Goal: Task Accomplishment & Management: Complete application form

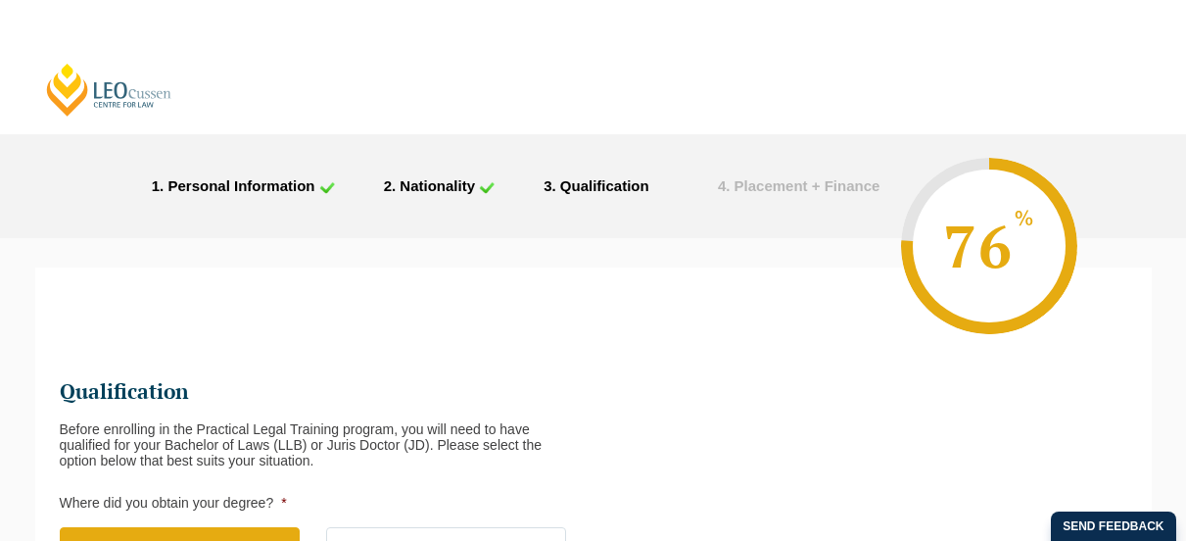
select select "[GEOGRAPHIC_DATA]"
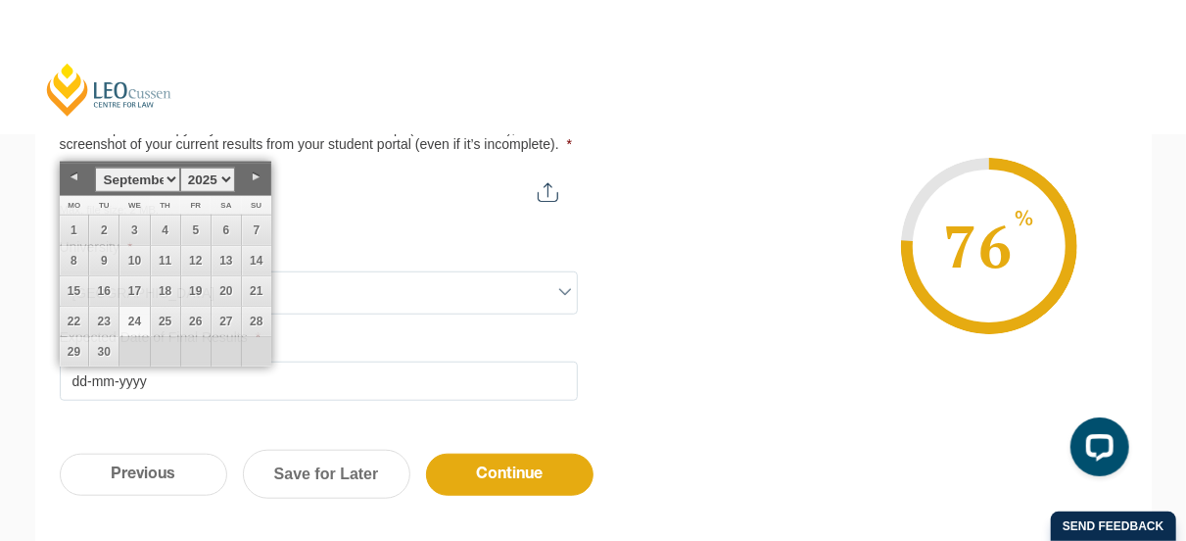
click at [266, 371] on input "Expected Date of Final Results *" at bounding box center [319, 380] width 518 height 39
type input "[DATE]"
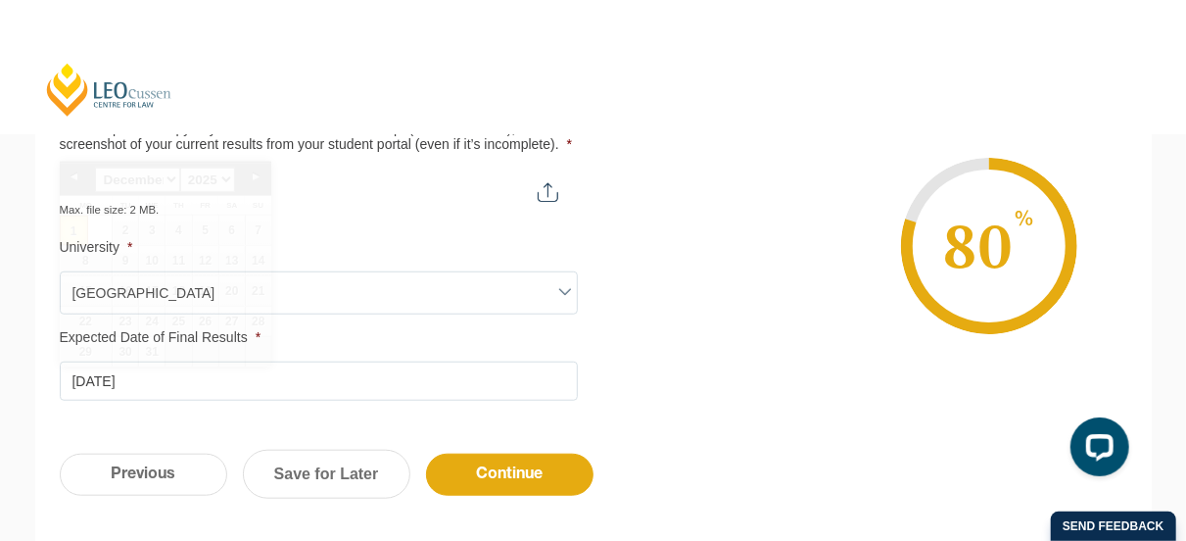
click at [704, 399] on div "Qualification Before enrolling in the Practical Legal Training program, you wil…" at bounding box center [593, 56] width 1117 height 748
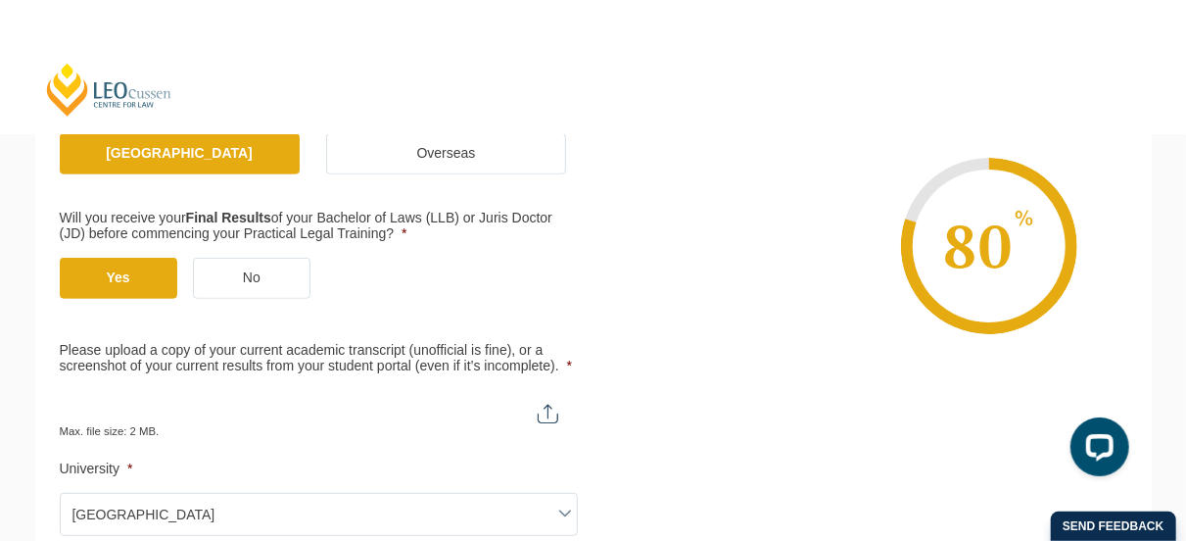
scroll to position [466, 0]
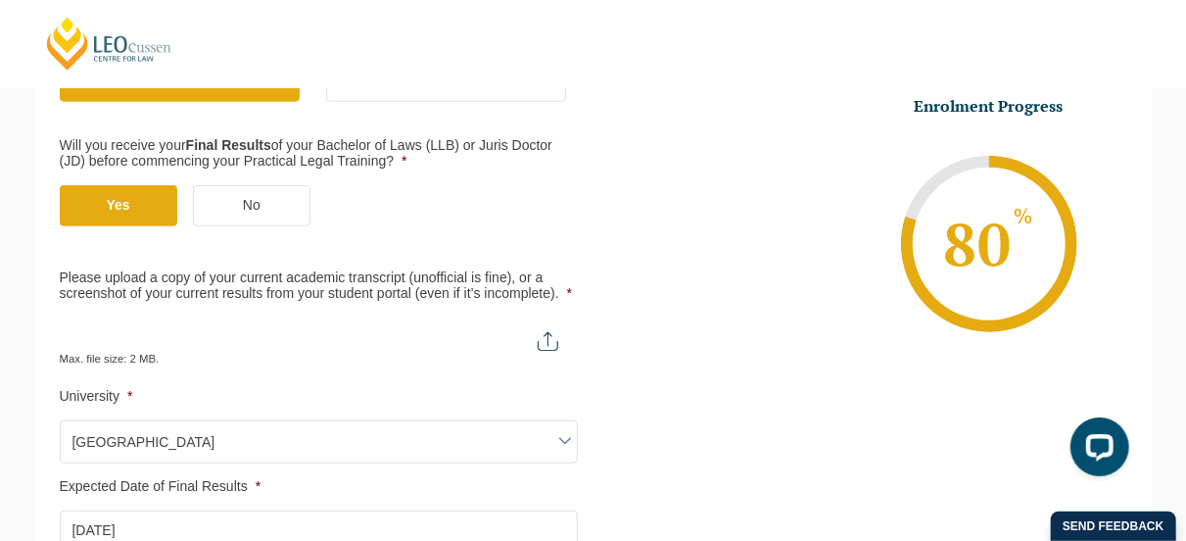
click at [542, 342] on input "Please upload a copy of your current academic transcript (unofficial is fine), …" at bounding box center [319, 333] width 518 height 33
type input "C:\fakepath\Academic Transcript.pdf"
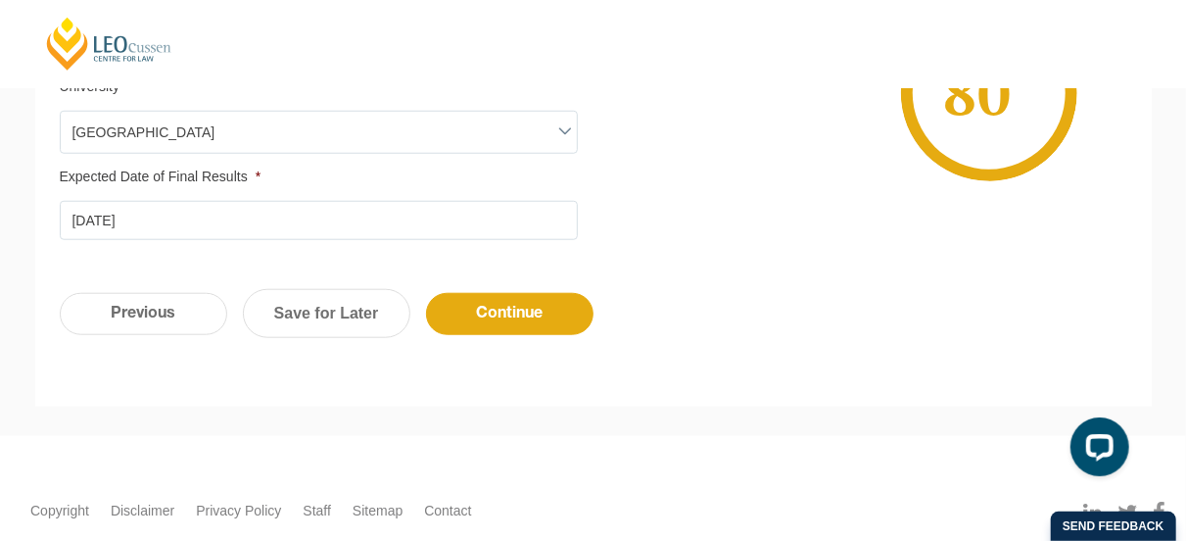
scroll to position [778, 0]
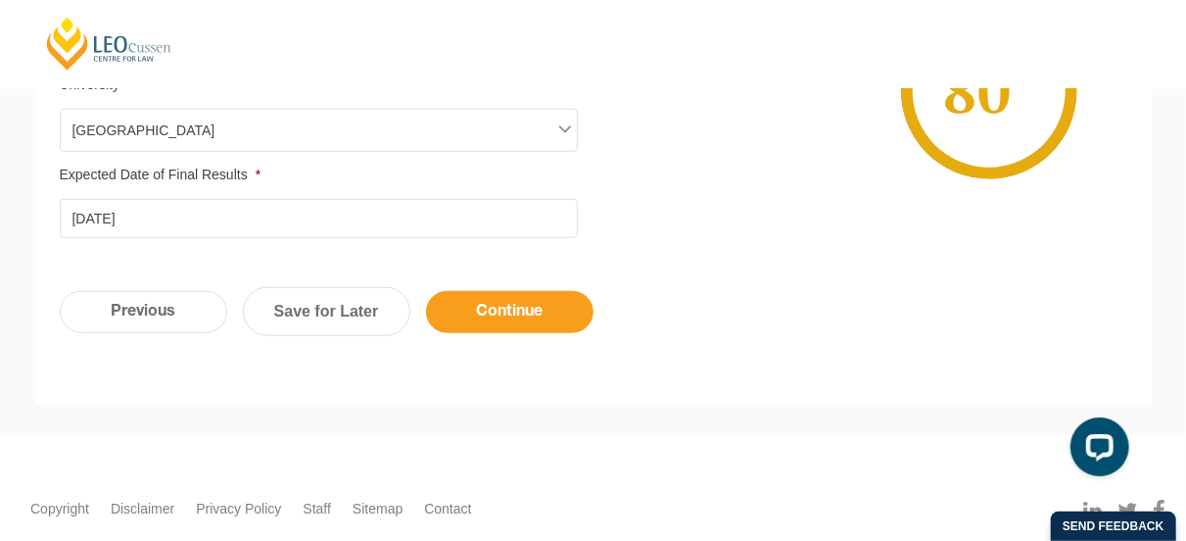
click at [523, 309] on input "Continue" at bounding box center [509, 312] width 167 height 42
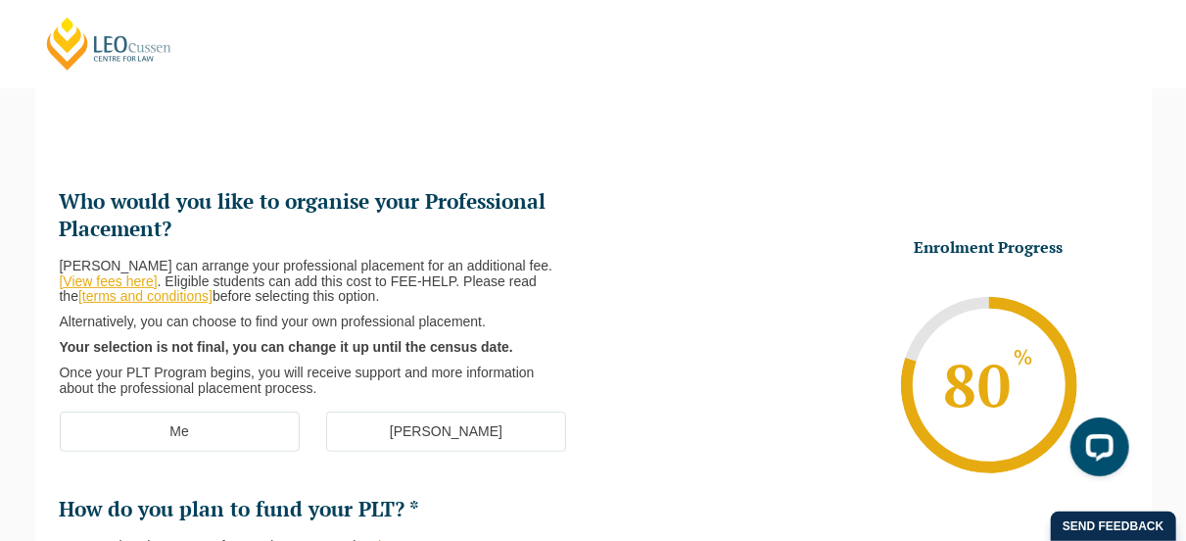
scroll to position [194, 0]
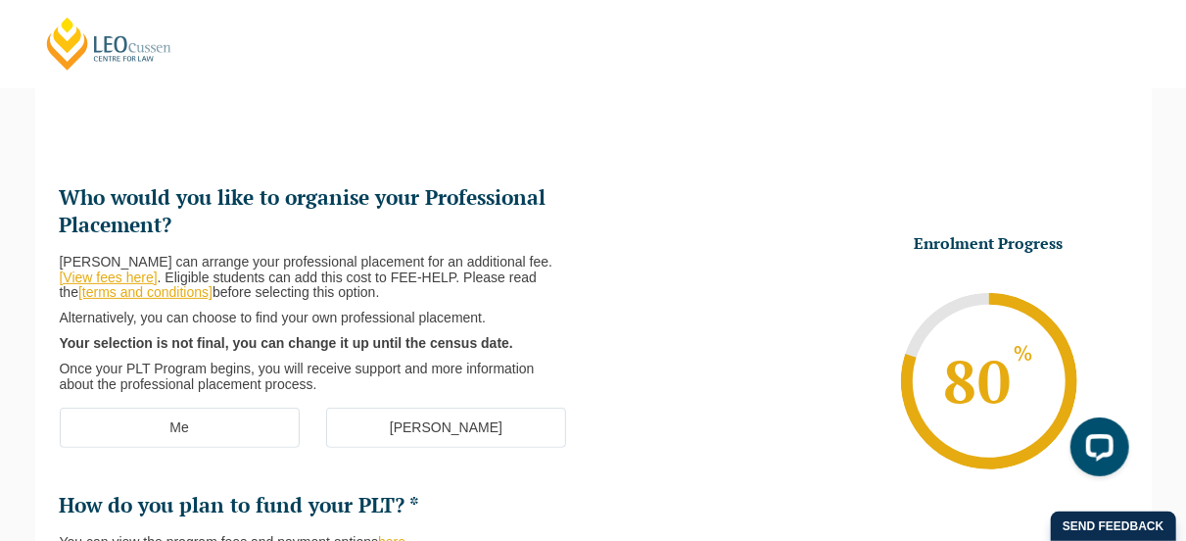
click at [102, 273] on link "[View fees here]" at bounding box center [109, 277] width 98 height 16
click at [144, 298] on link "[terms and conditions]" at bounding box center [145, 292] width 134 height 16
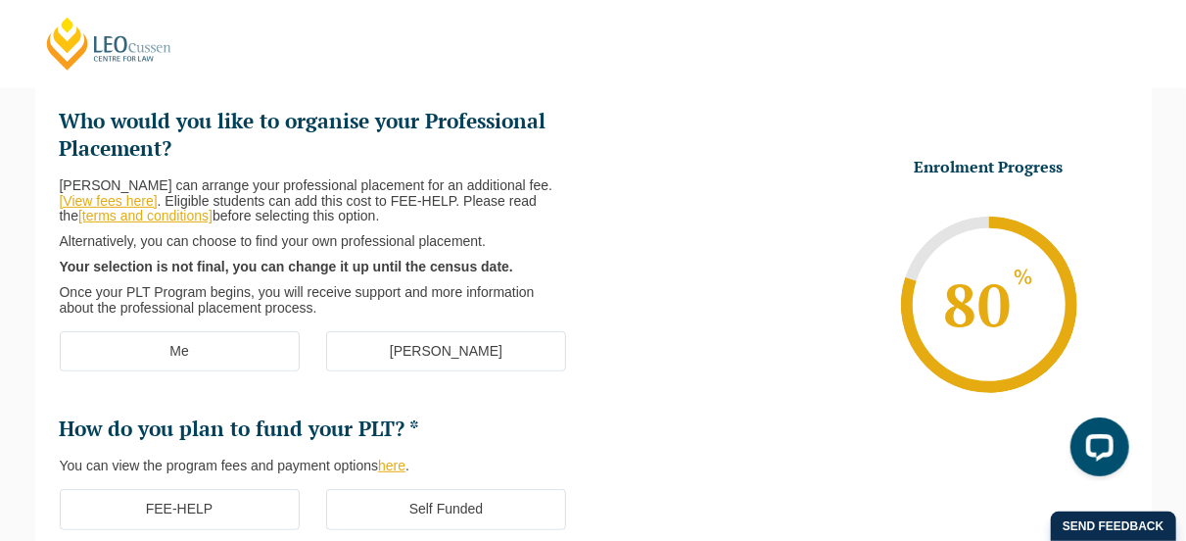
click at [404, 344] on label "[PERSON_NAME]" at bounding box center [446, 351] width 240 height 41
click at [0, 0] on input "[PERSON_NAME]" at bounding box center [0, 0] width 0 height 0
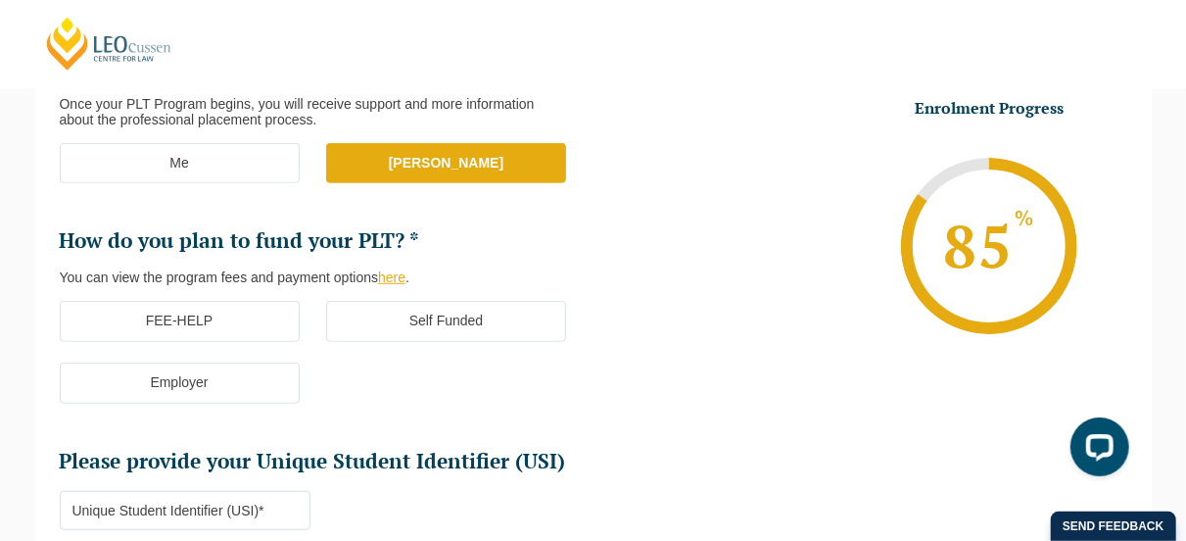
scroll to position [458, 0]
click at [281, 323] on label "FEE-HELP" at bounding box center [180, 321] width 240 height 41
click at [0, 0] on input "FEE-HELP" at bounding box center [0, 0] width 0 height 0
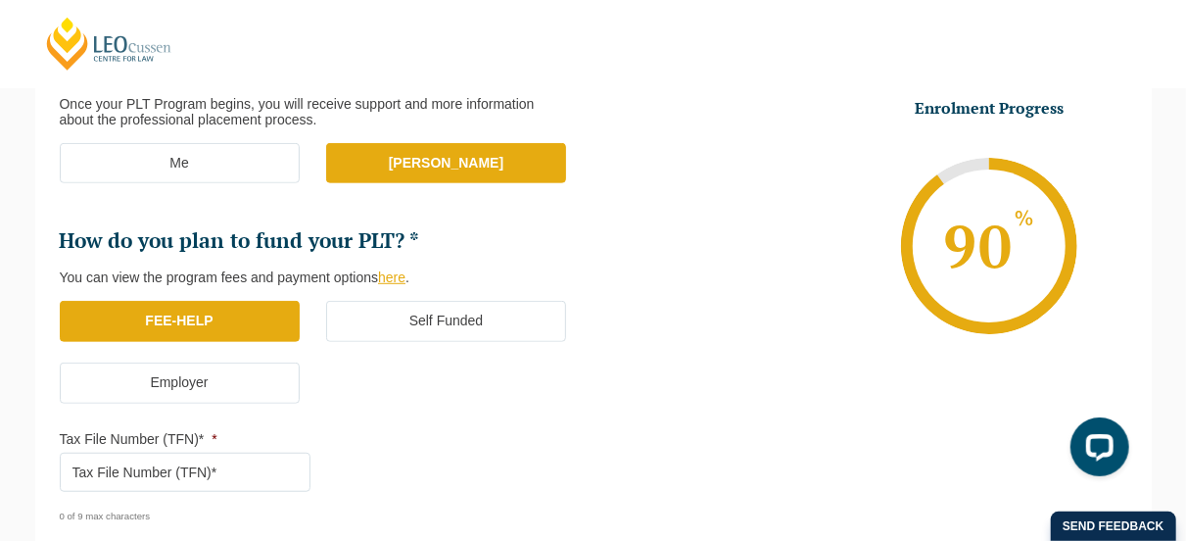
scroll to position [531, 0]
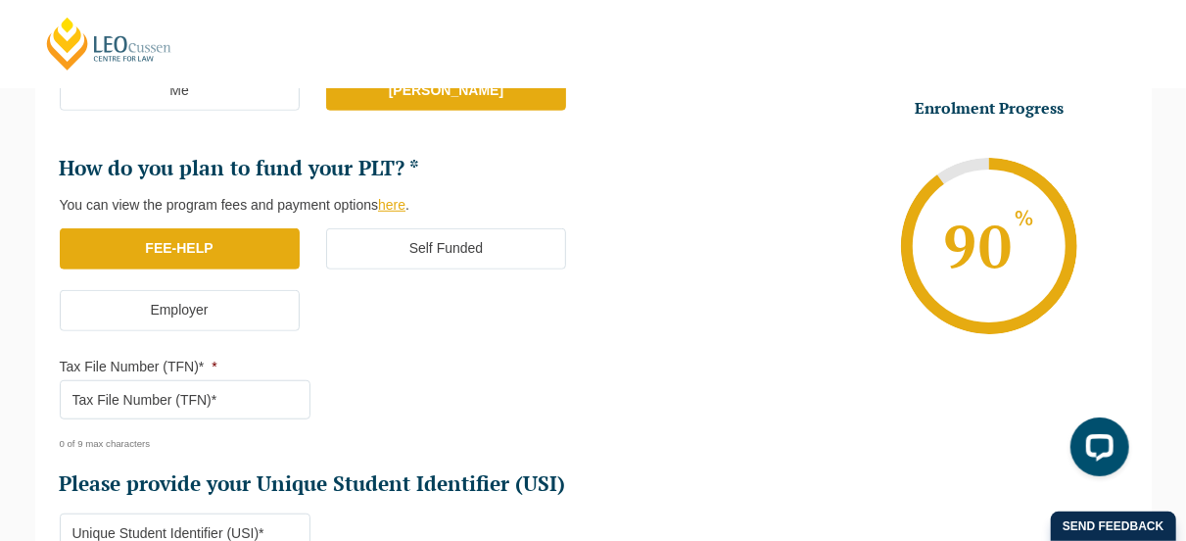
click at [215, 405] on input "Tax File Number (TFN)* *" at bounding box center [186, 399] width 252 height 39
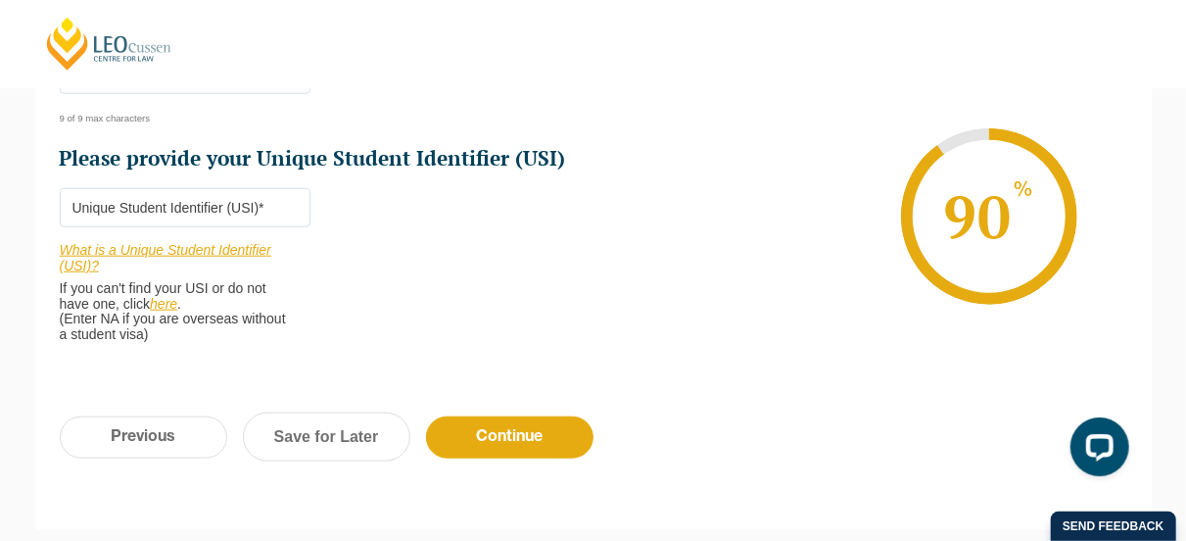
scroll to position [911, 0]
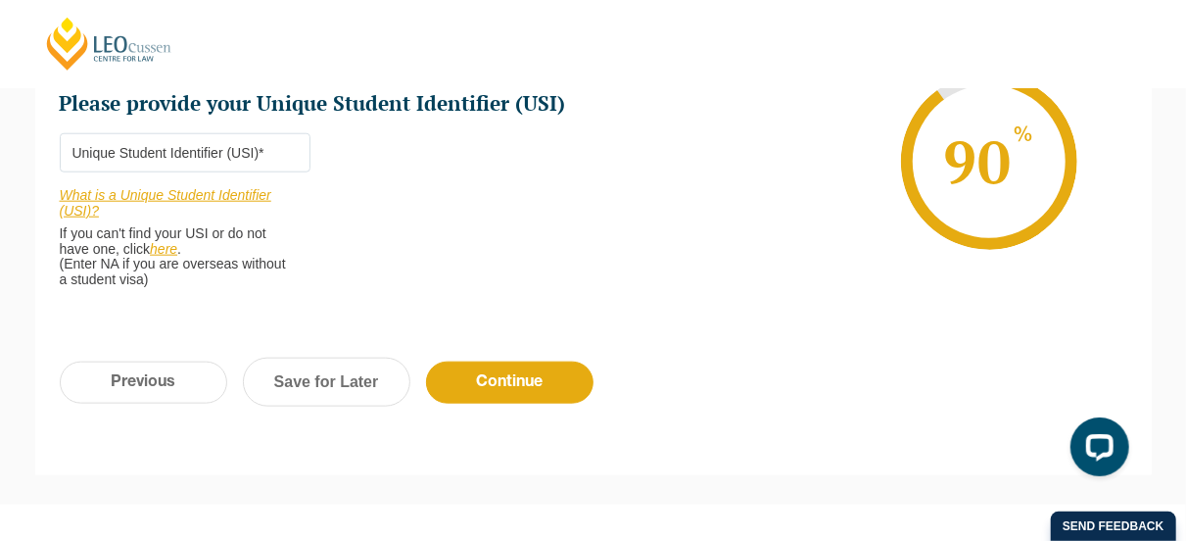
type input "694544514"
click at [169, 195] on link "What is a Unique Student Identifier (USI)?" at bounding box center [166, 202] width 212 height 31
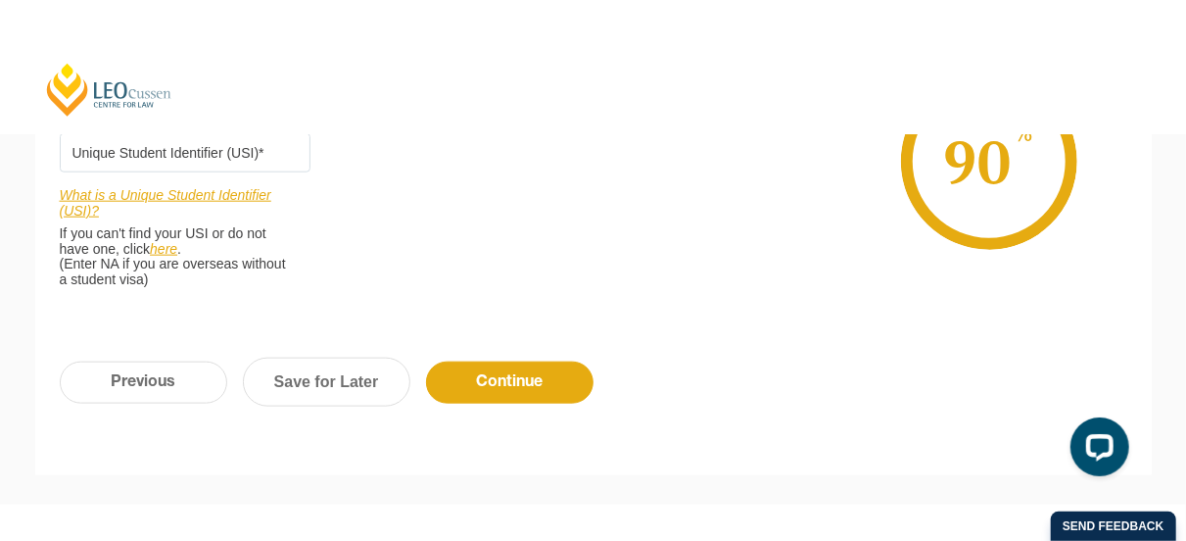
click at [172, 153] on input "Please provide your Unique Student Identifier (USI) *" at bounding box center [186, 152] width 252 height 39
paste input "FL4BRJUMUD"
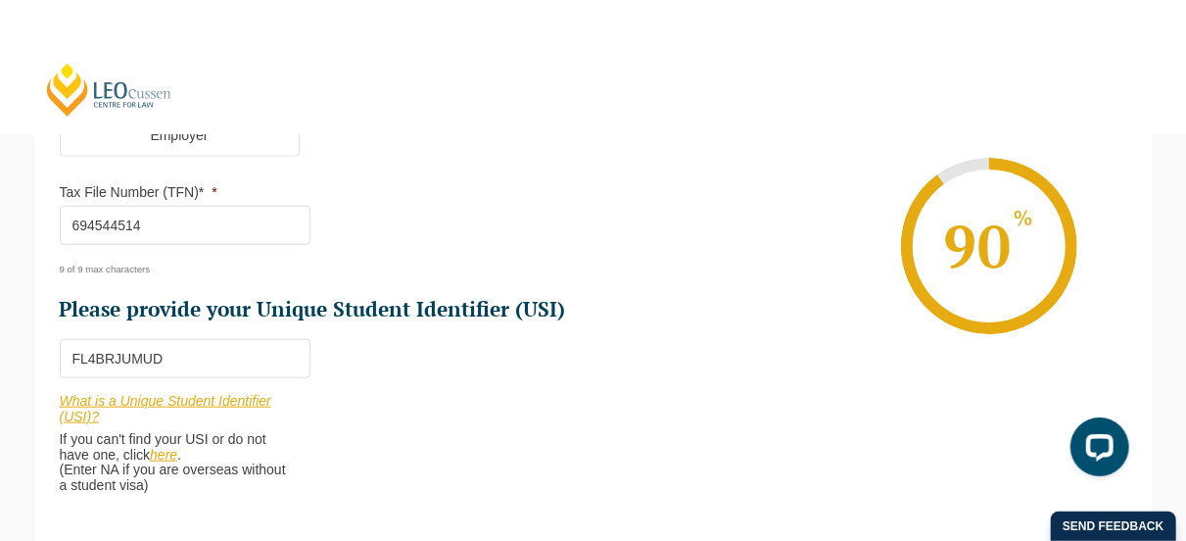
scroll to position [703, 0]
type input "FL4BRJUMUD"
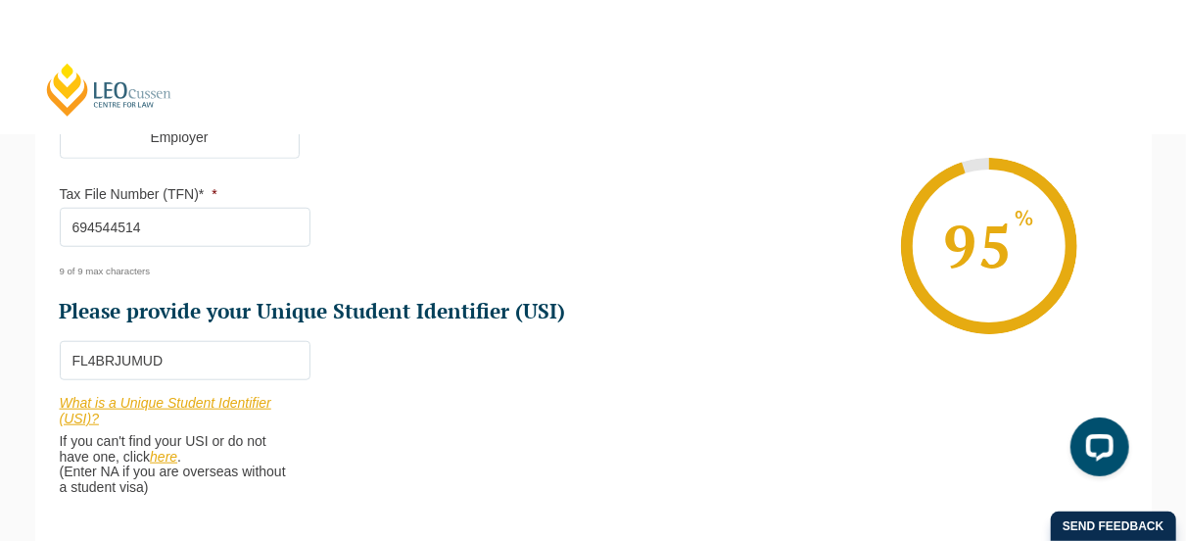
click at [542, 382] on li "Who would you like to organise your Professional Placement? [PERSON_NAME] can a…" at bounding box center [327, 95] width 534 height 841
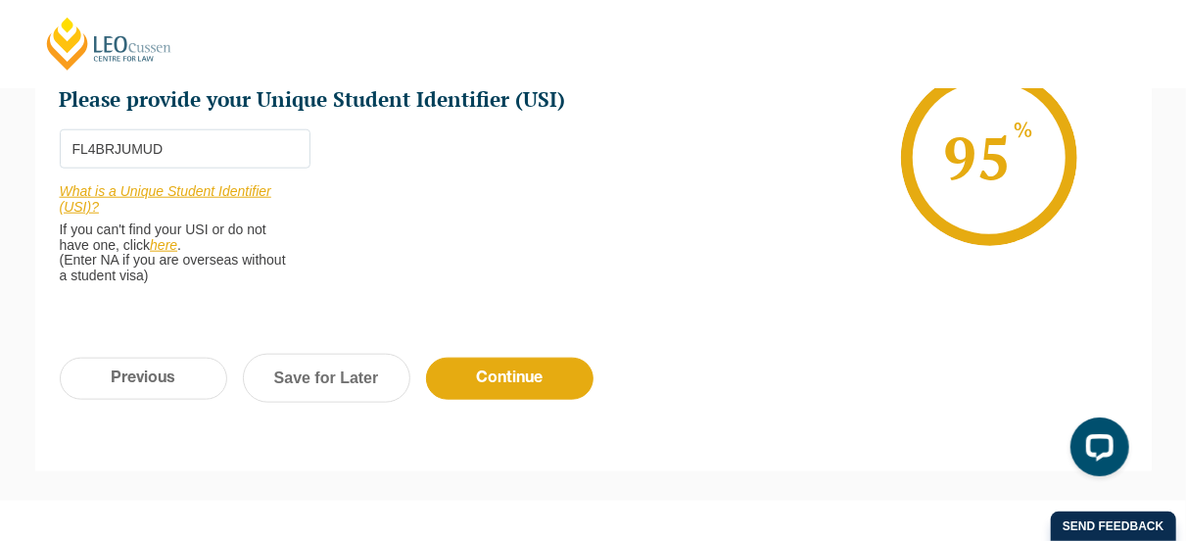
scroll to position [992, 0]
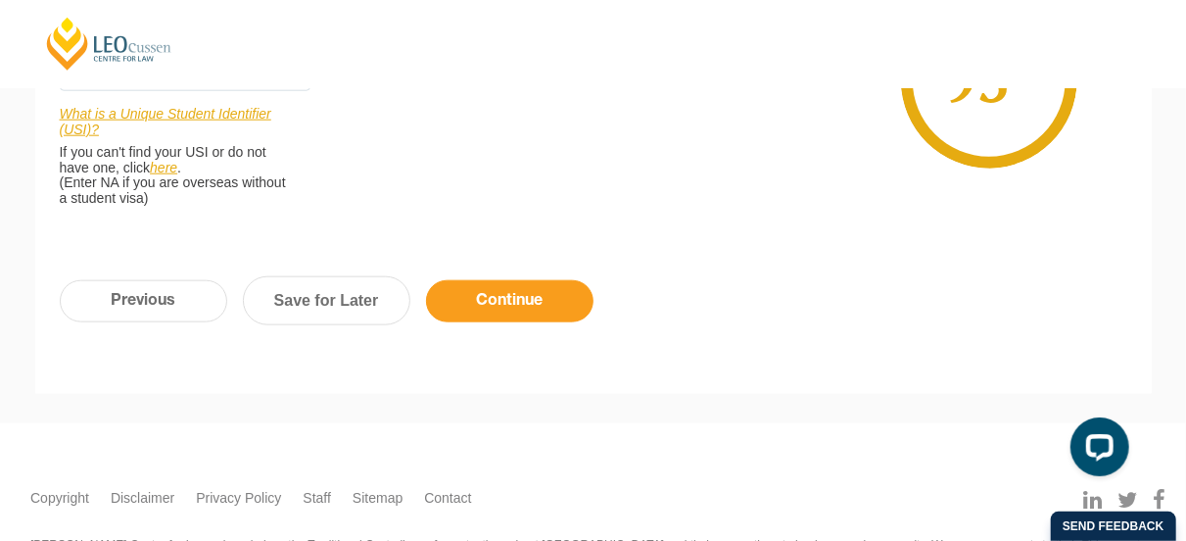
click at [478, 297] on input "Continue" at bounding box center [509, 301] width 167 height 42
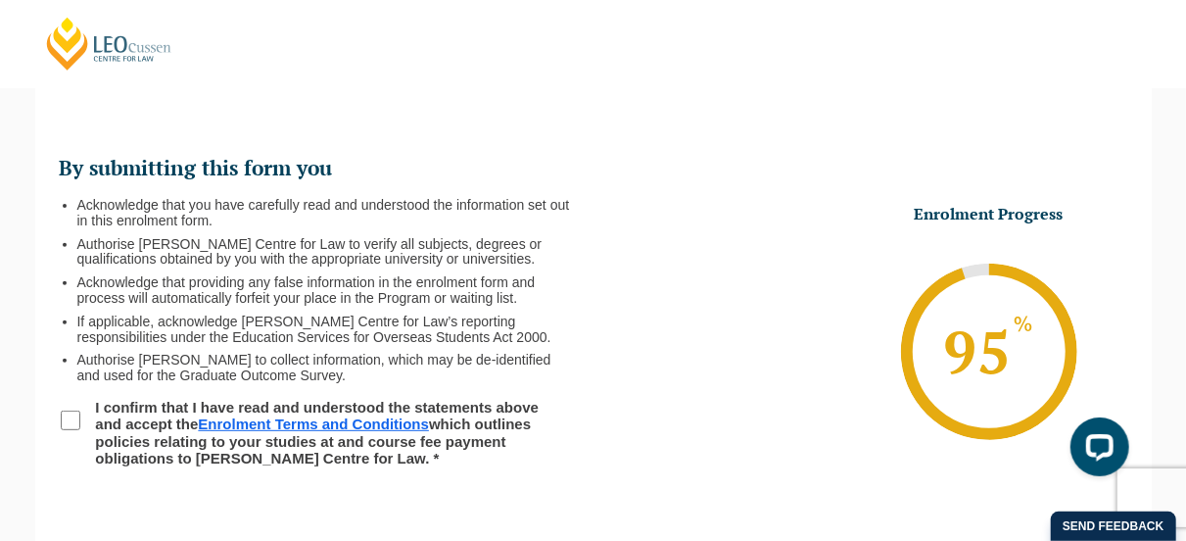
scroll to position [225, 0]
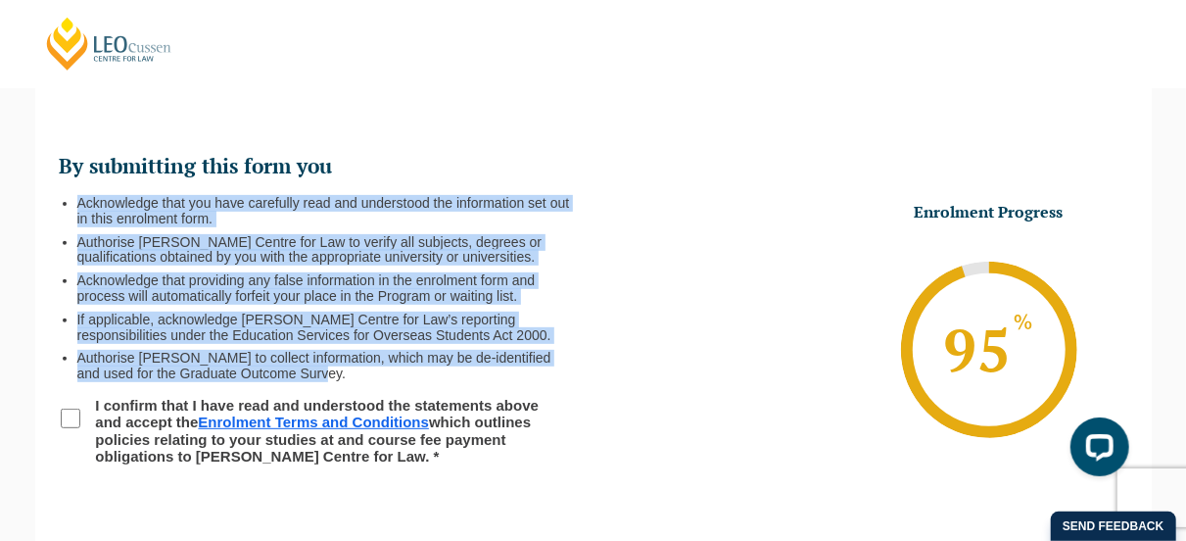
drag, startPoint x: 425, startPoint y: 169, endPoint x: 466, endPoint y: 377, distance: 211.7
click at [466, 377] on ul "By submitting this form you Acknowledge that you have carefully read and unders…" at bounding box center [327, 308] width 534 height 311
click at [466, 377] on li "Authorise [PERSON_NAME] to collect information, which may be de-identified and …" at bounding box center [327, 366] width 501 height 31
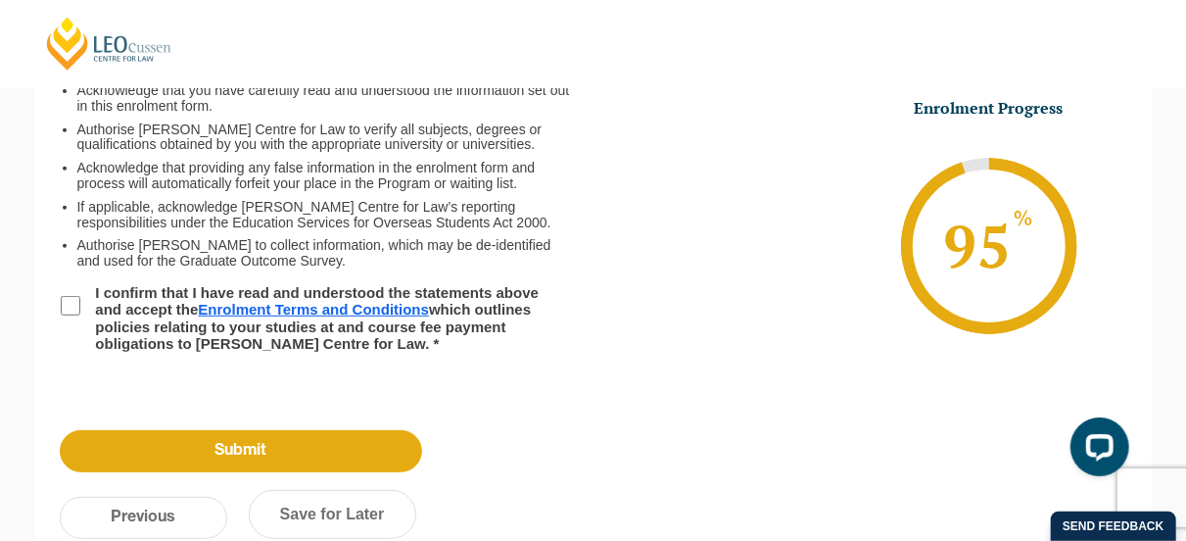
scroll to position [337, 0]
click at [164, 293] on label "I confirm that I have read and understood the statements above and accept the E…" at bounding box center [323, 319] width 481 height 68
click at [80, 297] on input "I confirm that I have read and understood the statements above and accept the E…" at bounding box center [71, 307] width 20 height 20
checkbox input "true"
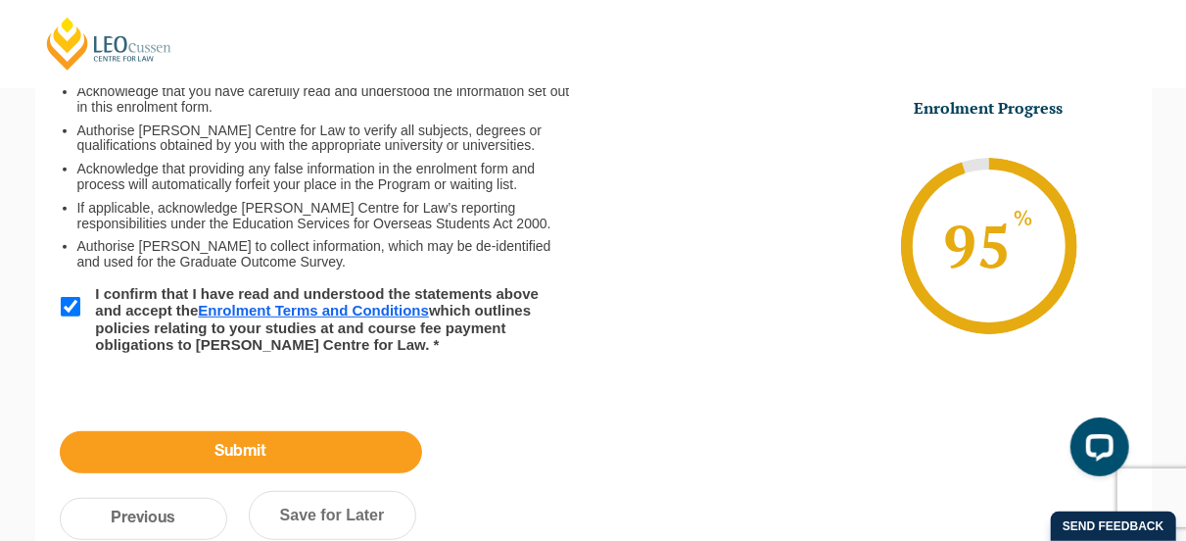
click at [191, 442] on input "Submit" at bounding box center [241, 452] width 362 height 42
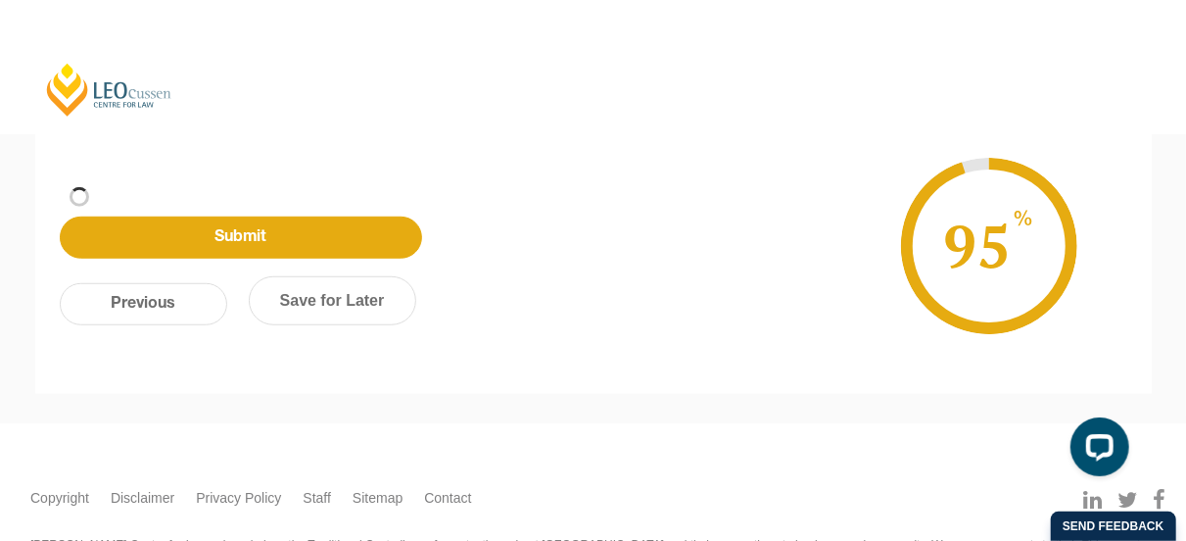
scroll to position [348, 0]
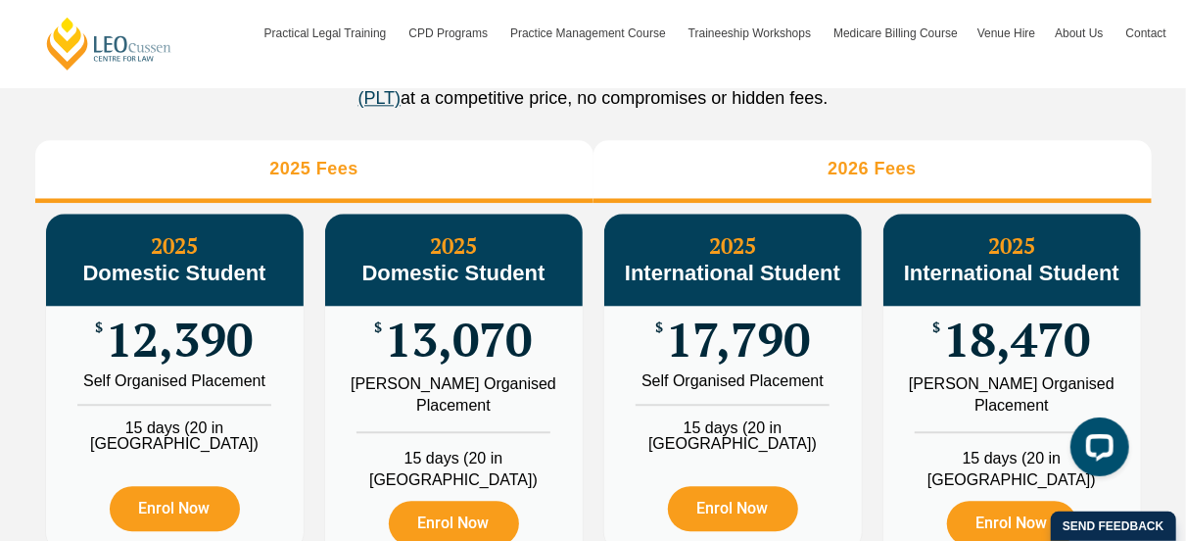
click at [869, 175] on li "2026 Fees" at bounding box center [873, 171] width 558 height 63
click at [412, 187] on li "2025 Fees" at bounding box center [314, 171] width 558 height 63
click at [800, 175] on li "2026 Fees" at bounding box center [873, 171] width 558 height 63
click at [532, 185] on li "2025 Fees" at bounding box center [314, 171] width 558 height 63
click at [799, 185] on li "2026 Fees" at bounding box center [873, 171] width 558 height 63
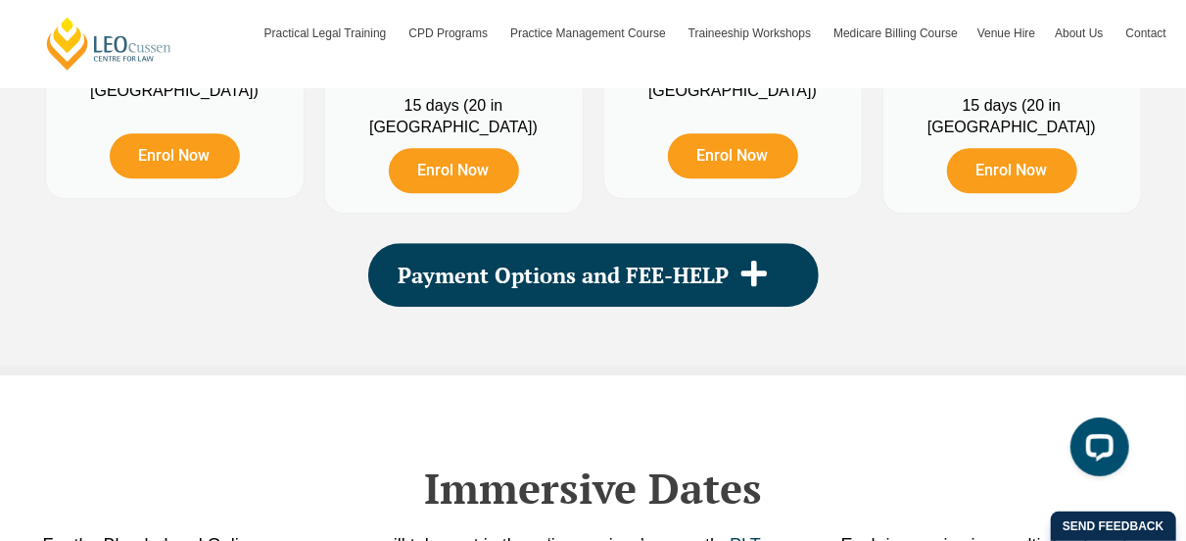
scroll to position [2733, 0]
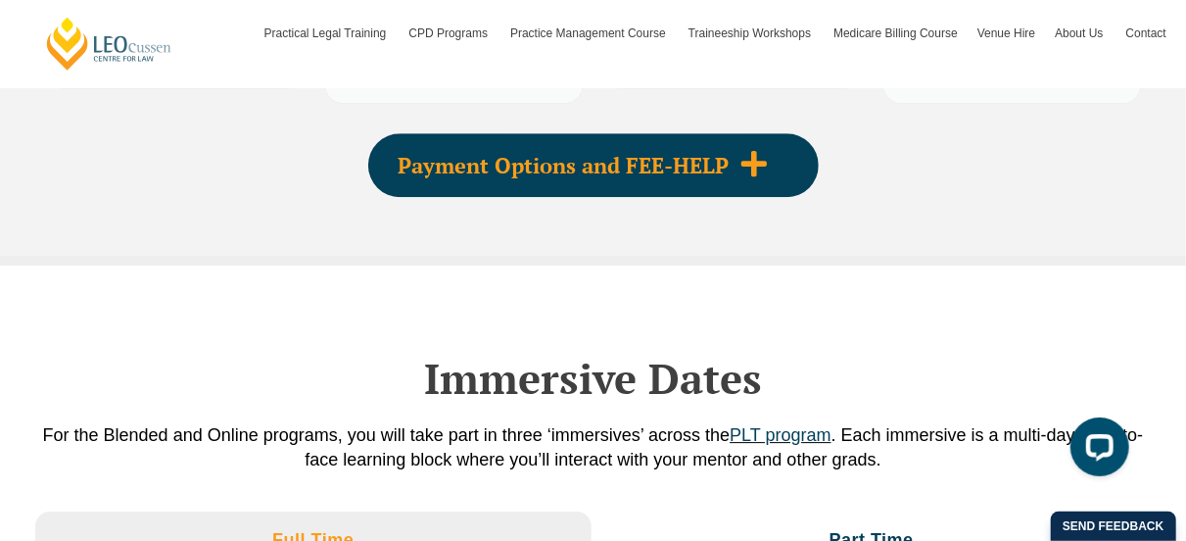
click at [730, 136] on div "Payment Options and FEE-HELP" at bounding box center [593, 165] width 451 height 64
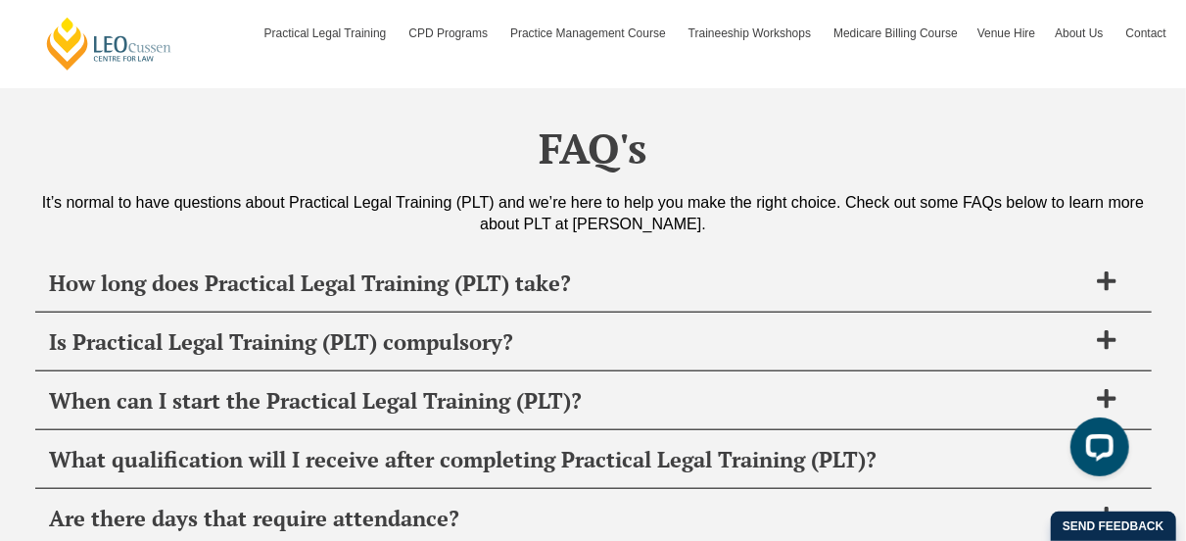
scroll to position [7879, 0]
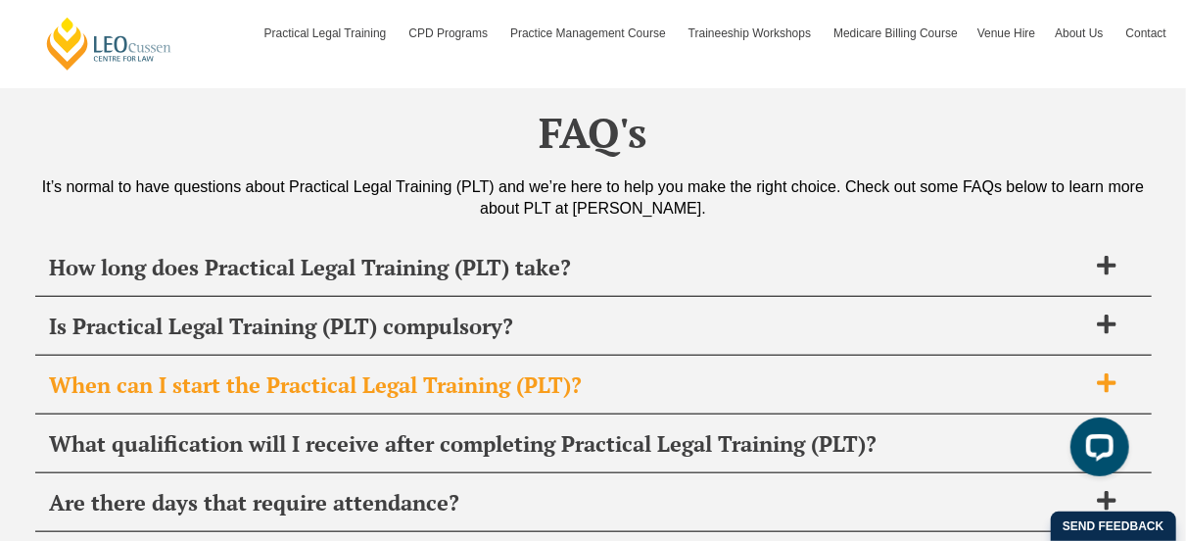
click at [612, 357] on div "When can I start the Practical Legal Training (PLT)?" at bounding box center [593, 386] width 1117 height 58
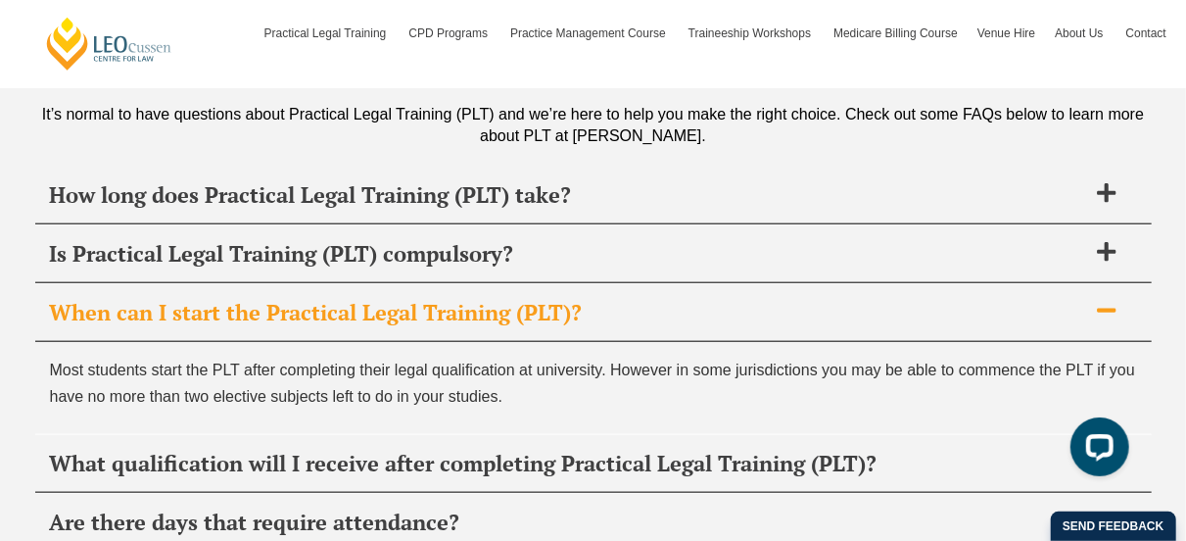
scroll to position [7953, 0]
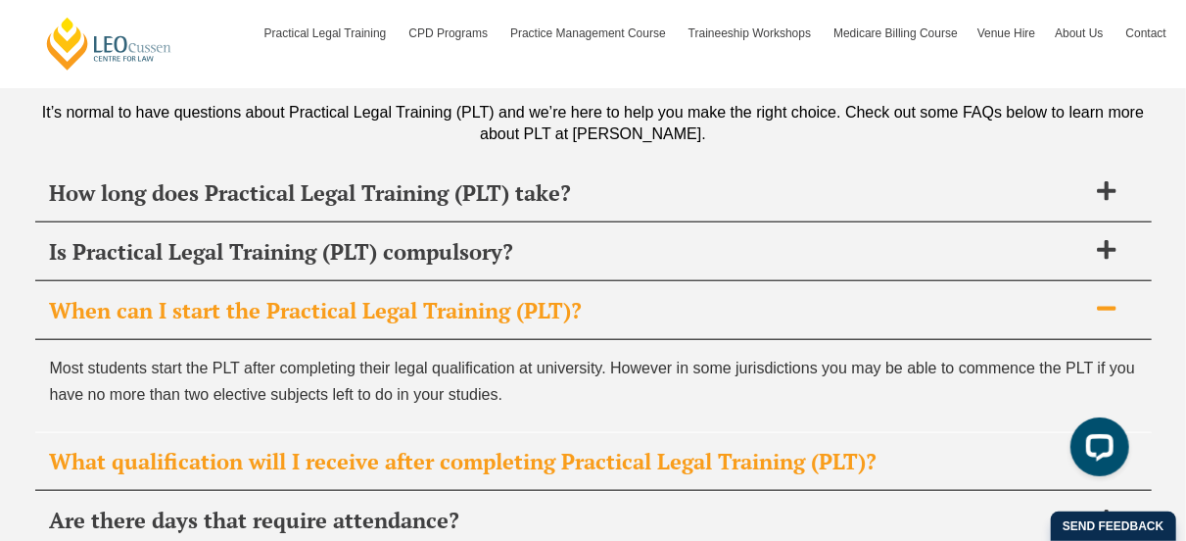
click at [616, 448] on span "What qualification will I receive after completing Practical Legal Training (PL…" at bounding box center [568, 461] width 1036 height 27
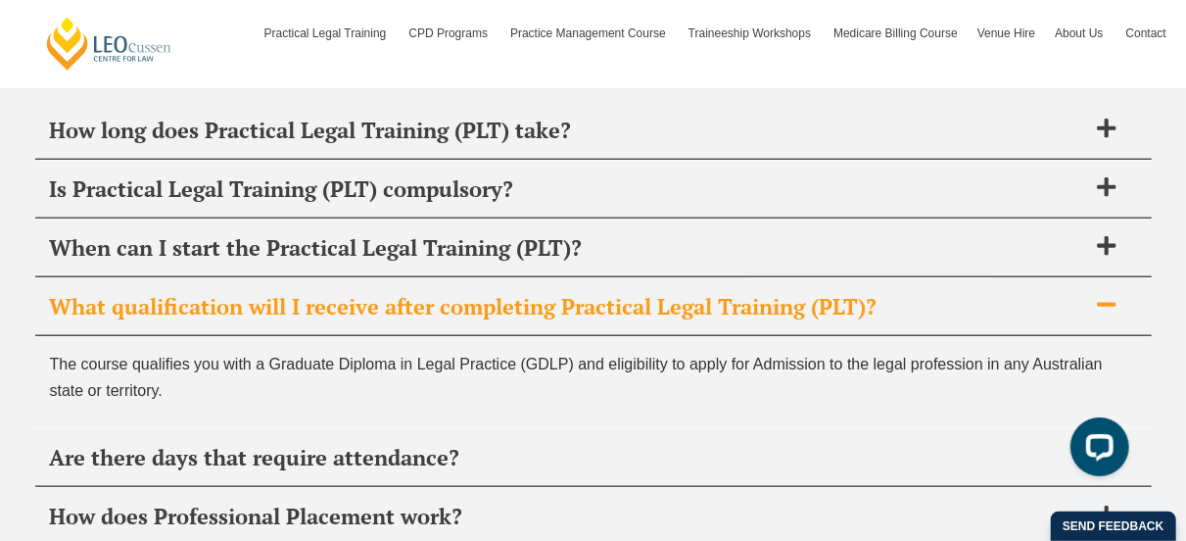
scroll to position [8024, 0]
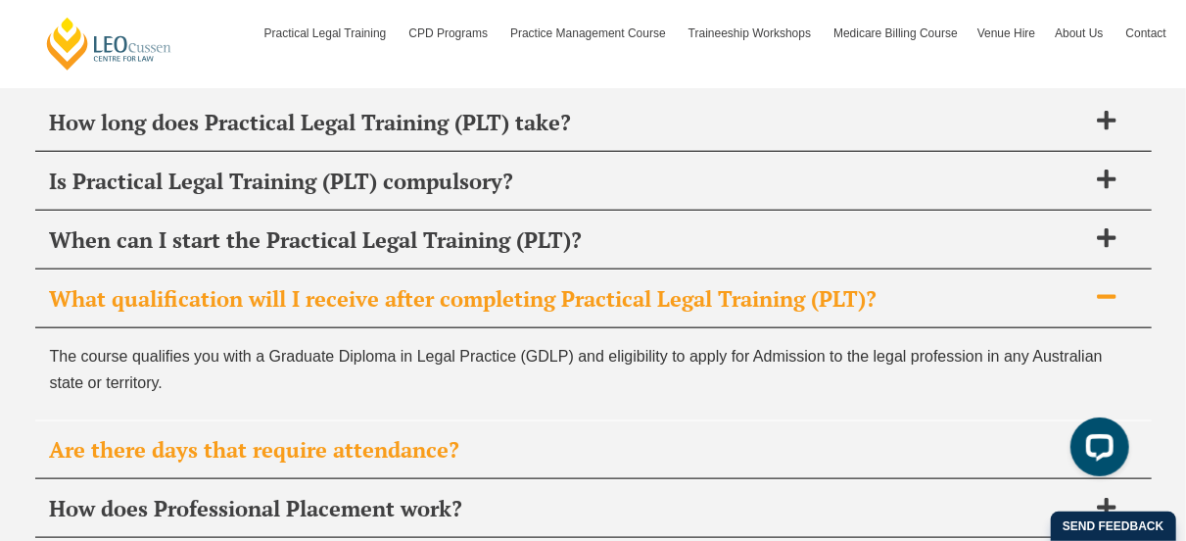
click at [629, 436] on span "Are there days that require attendance?" at bounding box center [568, 449] width 1036 height 27
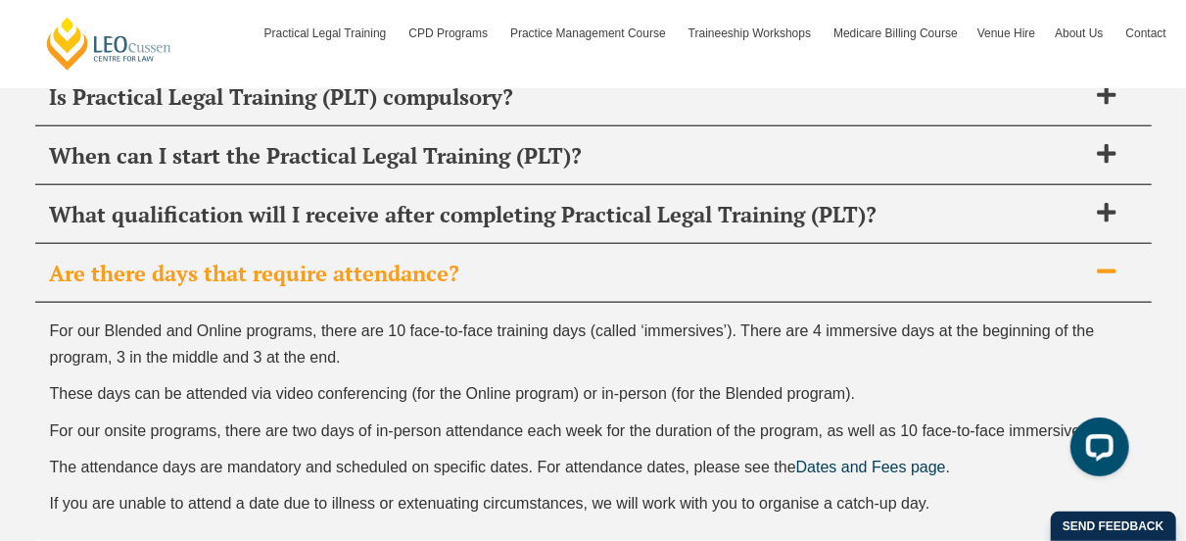
scroll to position [8116, 0]
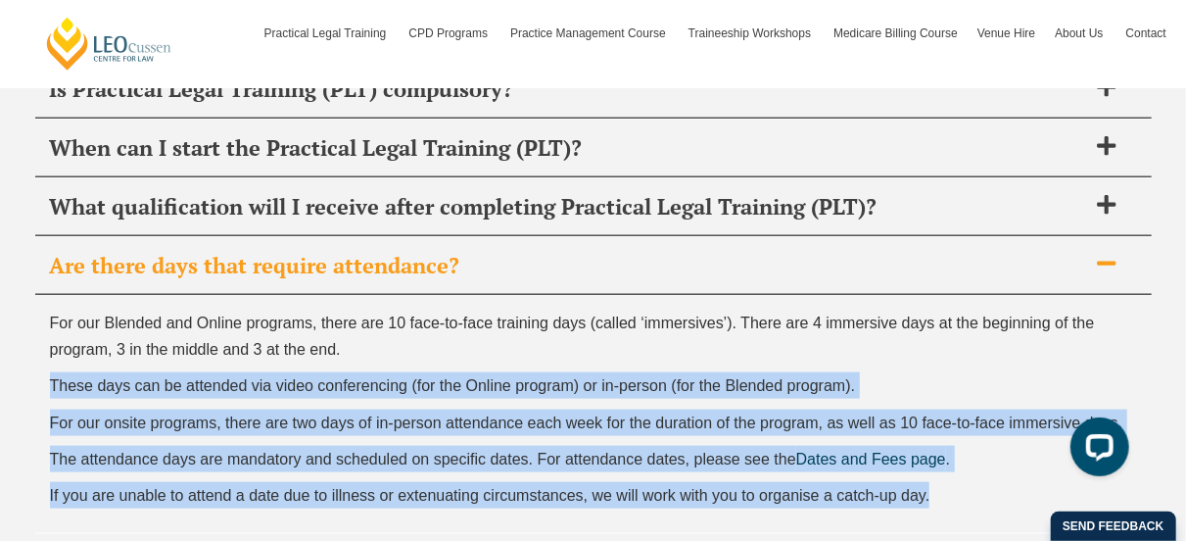
drag, startPoint x: 536, startPoint y: 285, endPoint x: 930, endPoint y: 418, distance: 415.7
click at [930, 418] on div "For our Blended and Online programs, there are 10 face-to-face training days (c…" at bounding box center [593, 414] width 1117 height 238
click at [930, 482] on p "If you are unable to attend a date due to illness or extenuating circumstances,…" at bounding box center [593, 495] width 1087 height 26
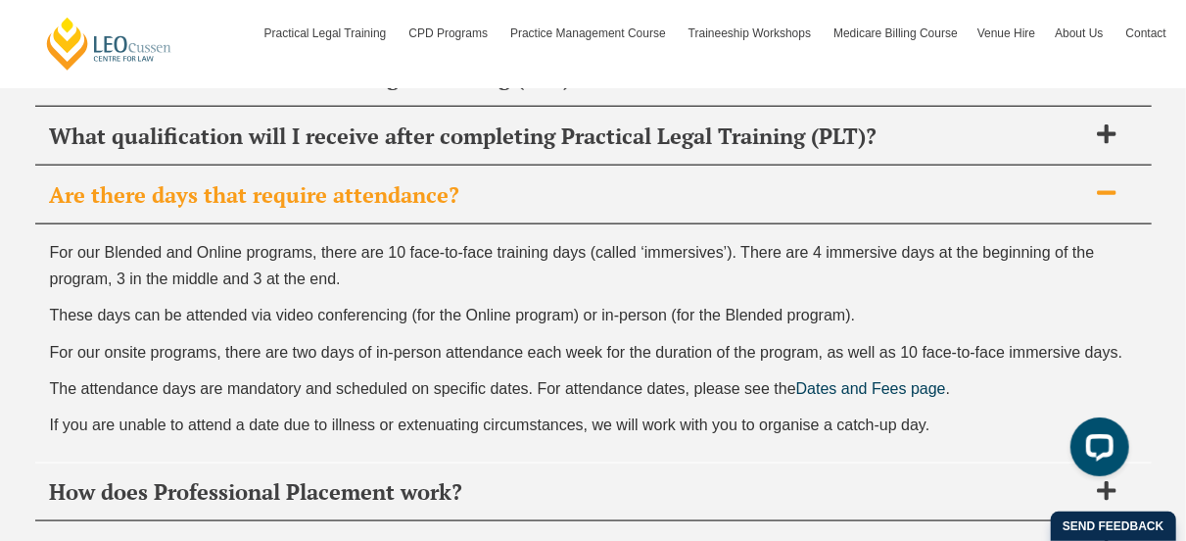
scroll to position [8189, 0]
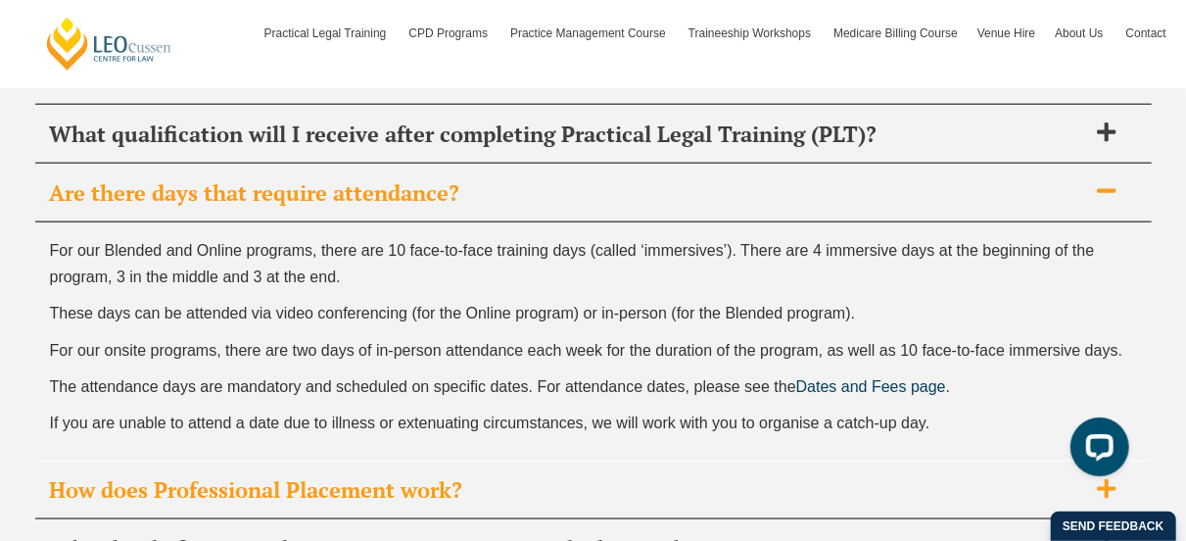
click at [887, 476] on span "How does Professional Placement work?" at bounding box center [568, 489] width 1036 height 27
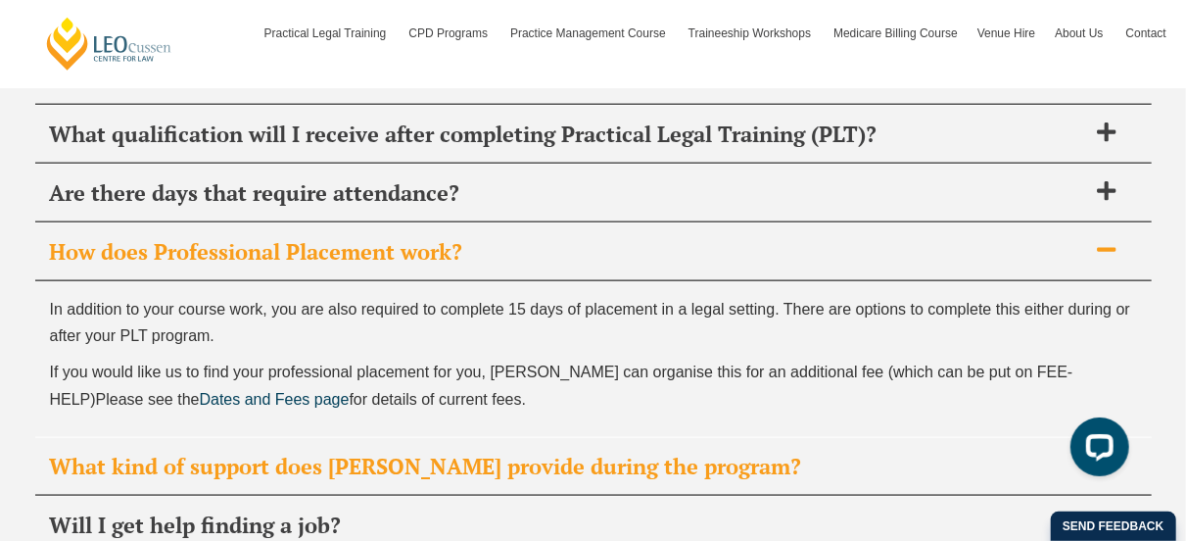
click at [872, 438] on div "What kind of support does Leo Cussen provide during the program?" at bounding box center [593, 467] width 1117 height 58
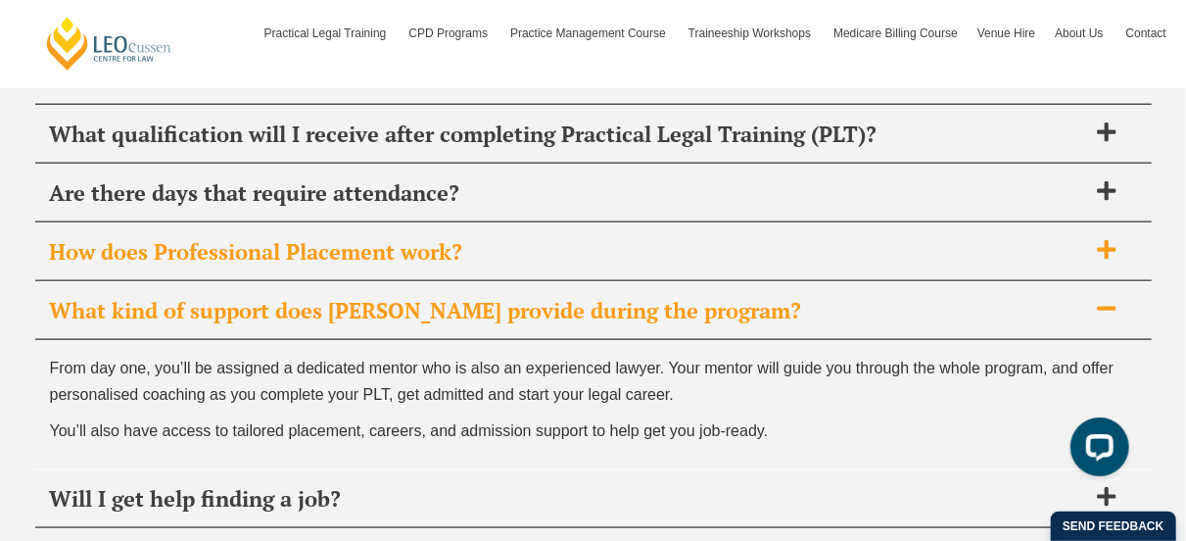
click at [734, 223] on div "How does Professional Placement work?" at bounding box center [593, 252] width 1117 height 58
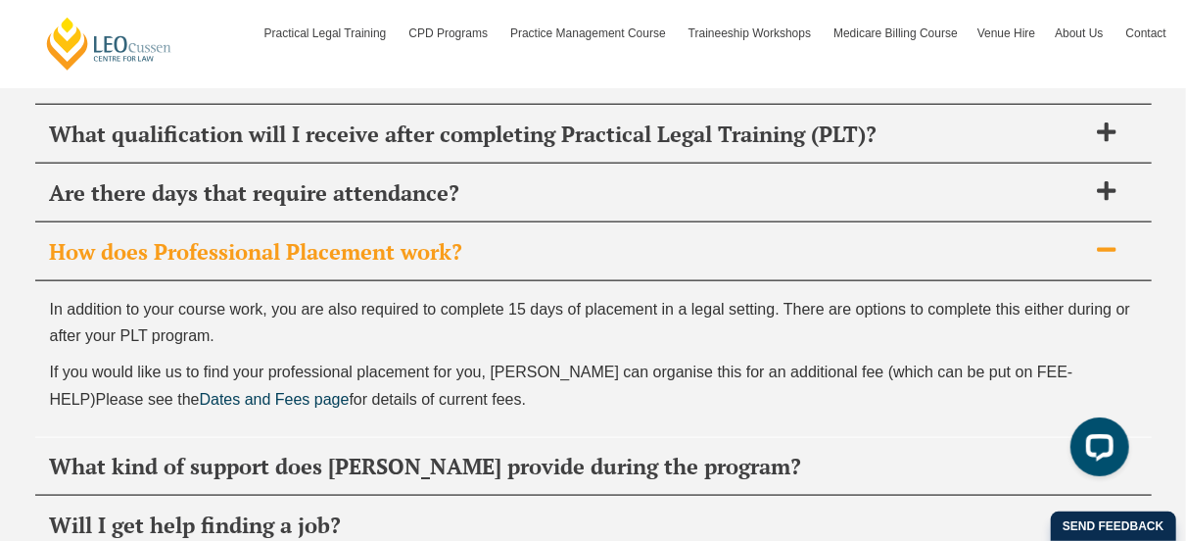
click at [734, 223] on div "How does Professional Placement work?" at bounding box center [593, 252] width 1117 height 58
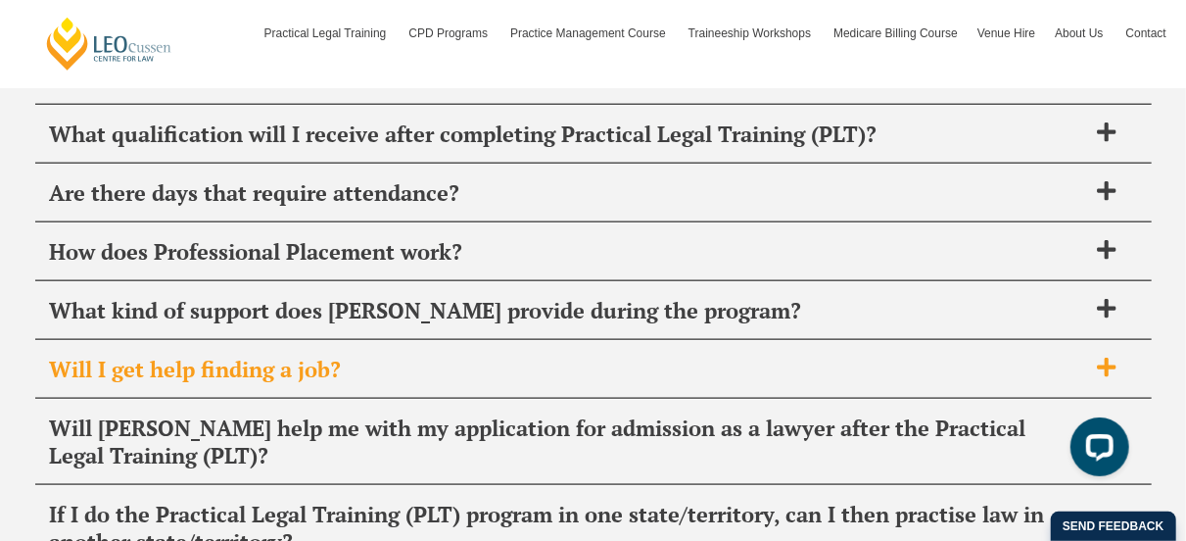
click at [691, 356] on span "Will I get help finding a job?" at bounding box center [568, 369] width 1036 height 27
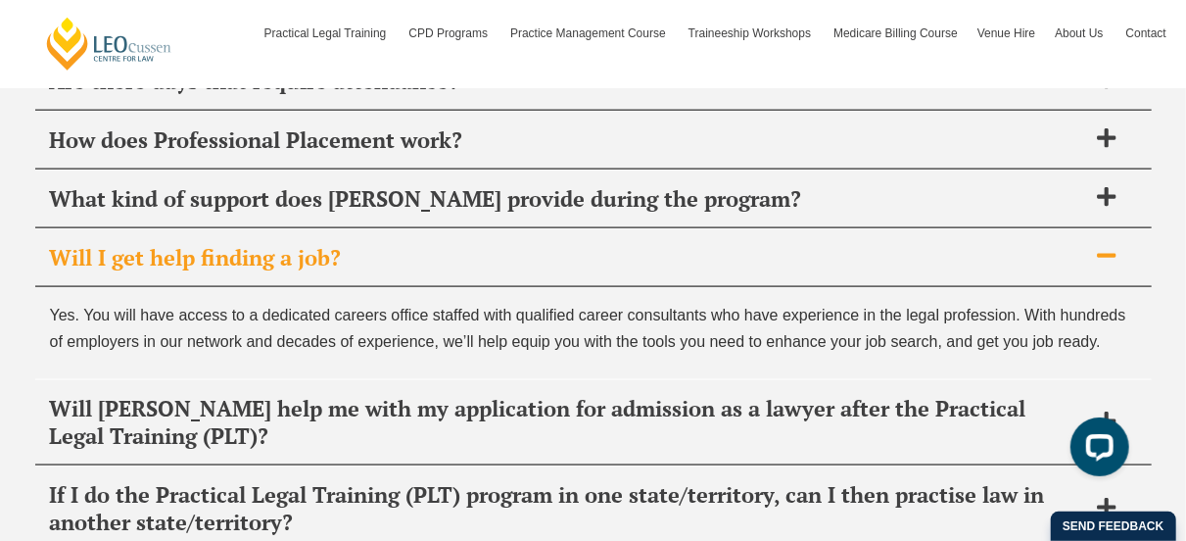
scroll to position [8302, 0]
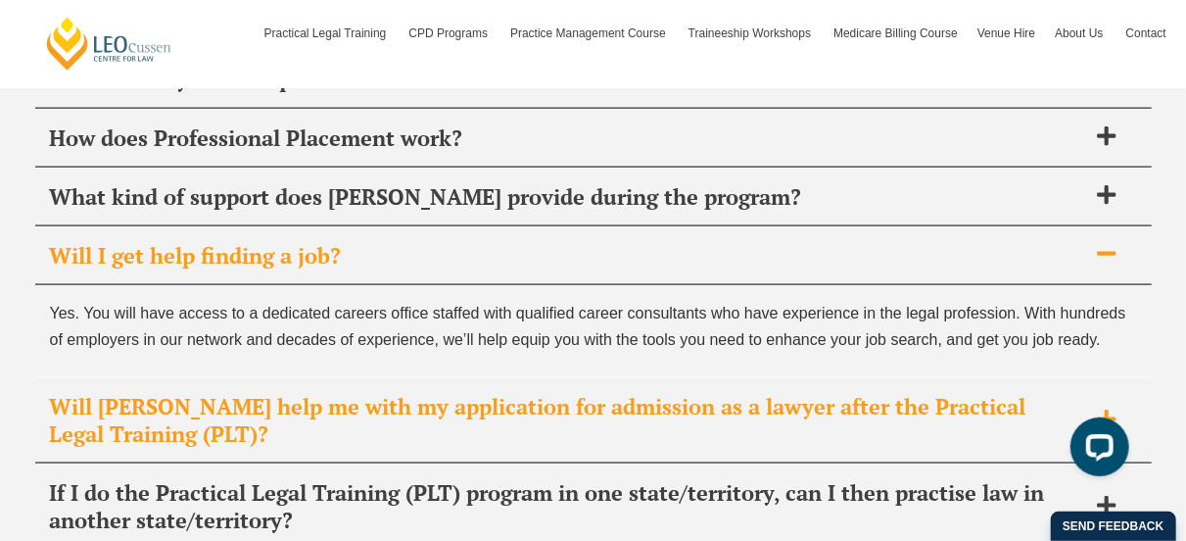
click at [692, 393] on span "Will Leo Cussen help me with my application for admission as a lawyer after the…" at bounding box center [568, 420] width 1036 height 55
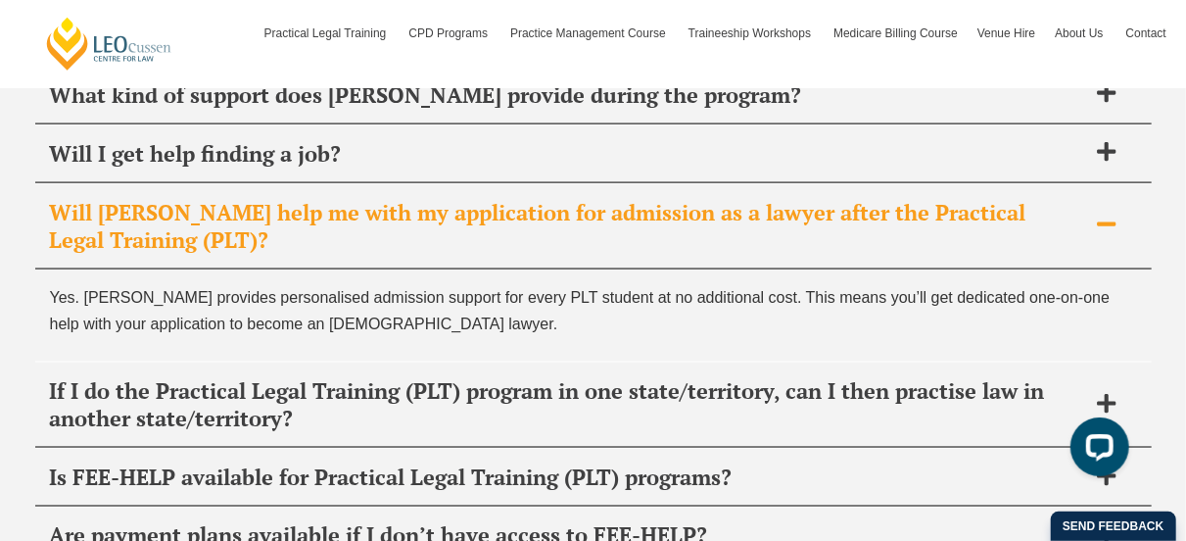
scroll to position [8406, 0]
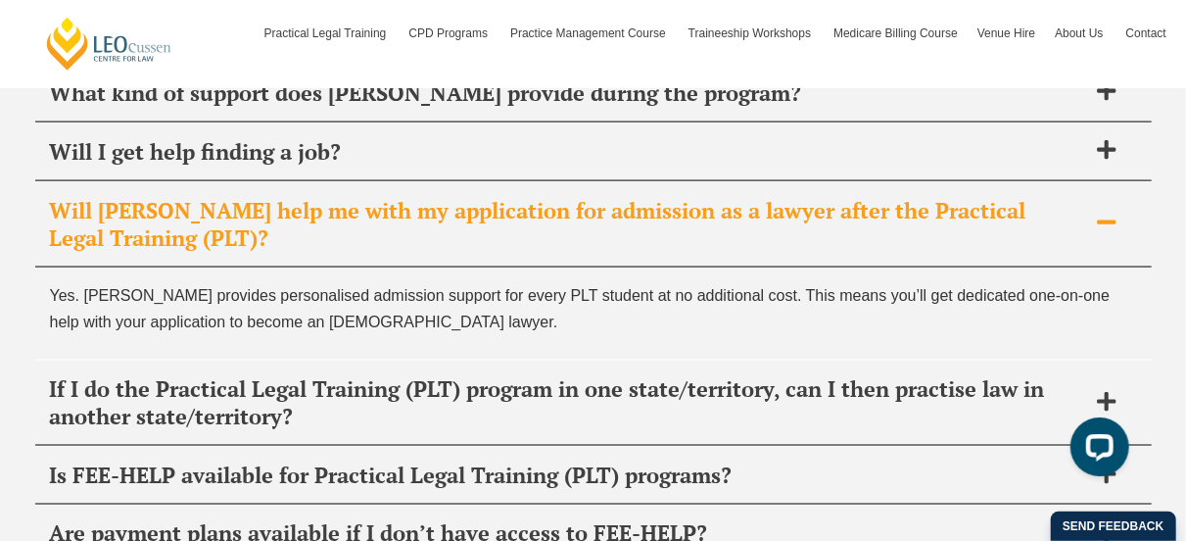
click at [692, 375] on span "If I do the Practical Legal Training (PLT) program in one state/territory, can …" at bounding box center [568, 402] width 1036 height 55
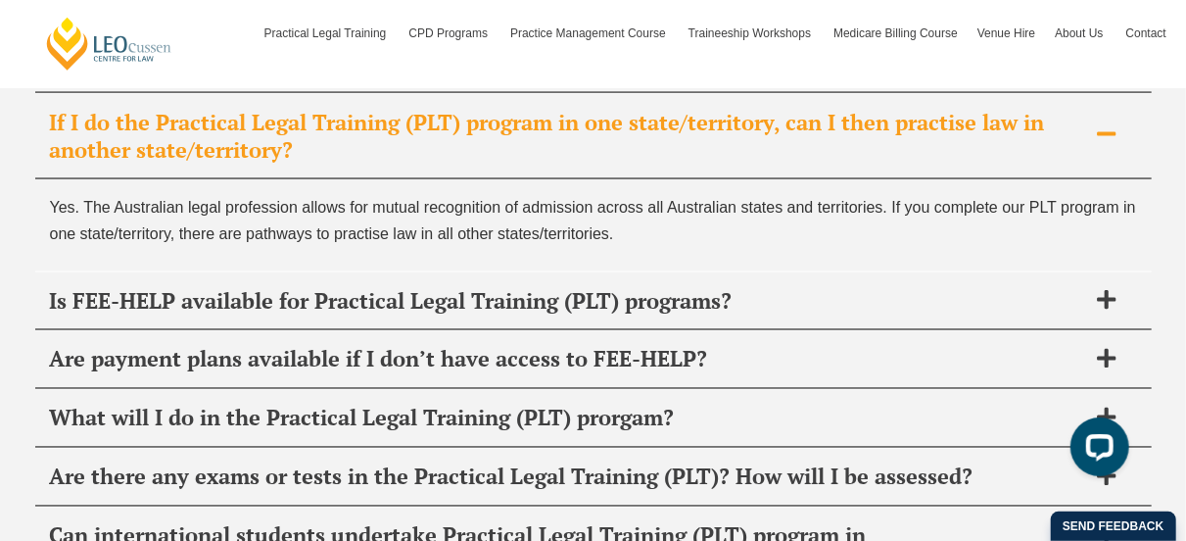
scroll to position [8582, 0]
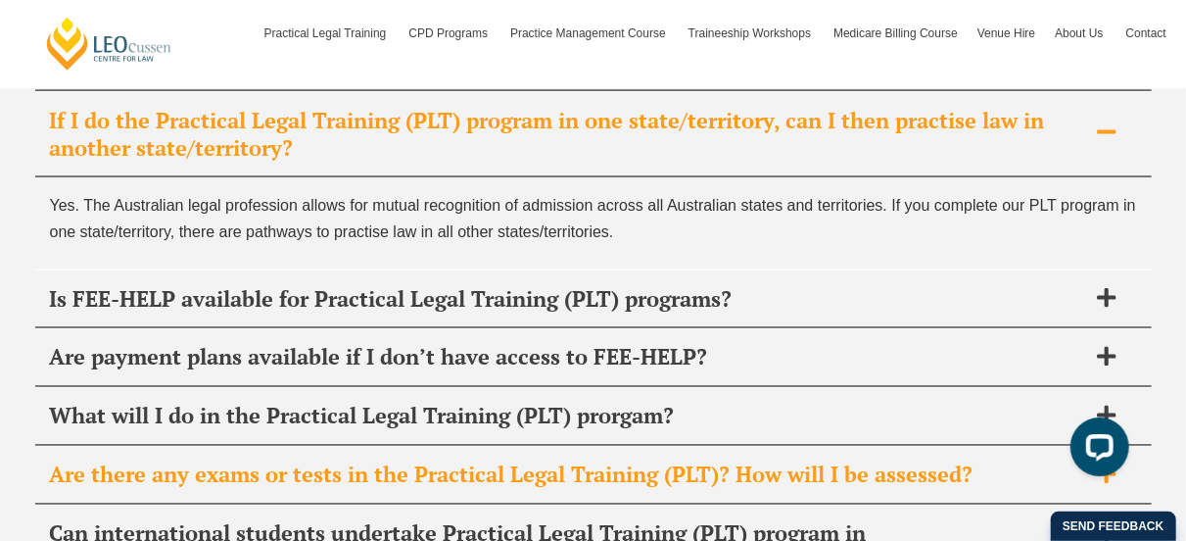
click at [671, 447] on div "Are there any exams or tests in the Practical Legal Training (PLT)? How will I …" at bounding box center [593, 476] width 1117 height 58
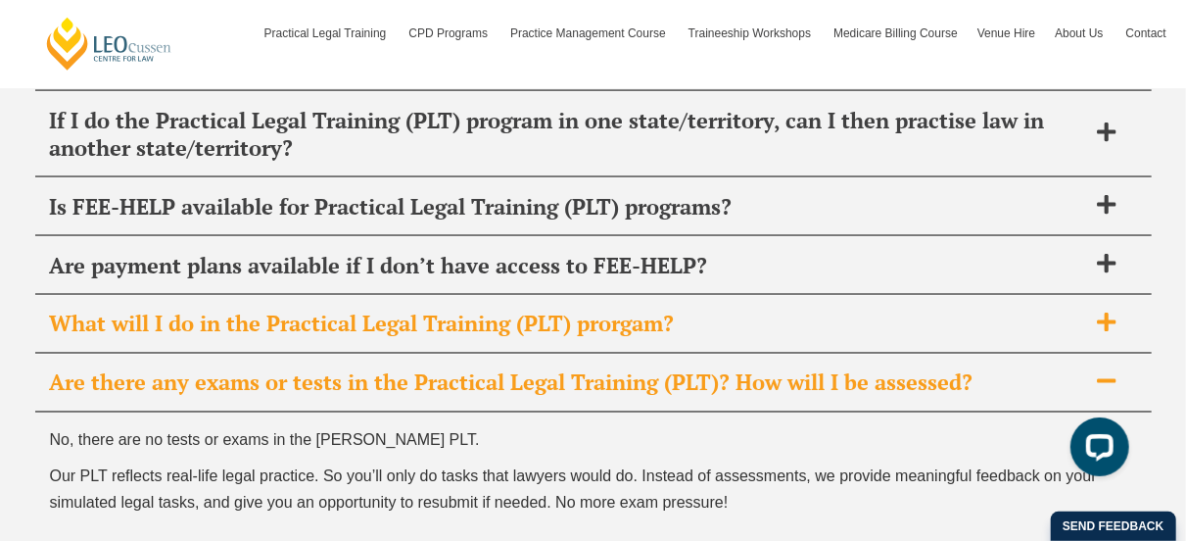
click at [651, 296] on div "What will I do in the Practical Legal Training (PLT) prorgam?" at bounding box center [593, 325] width 1117 height 58
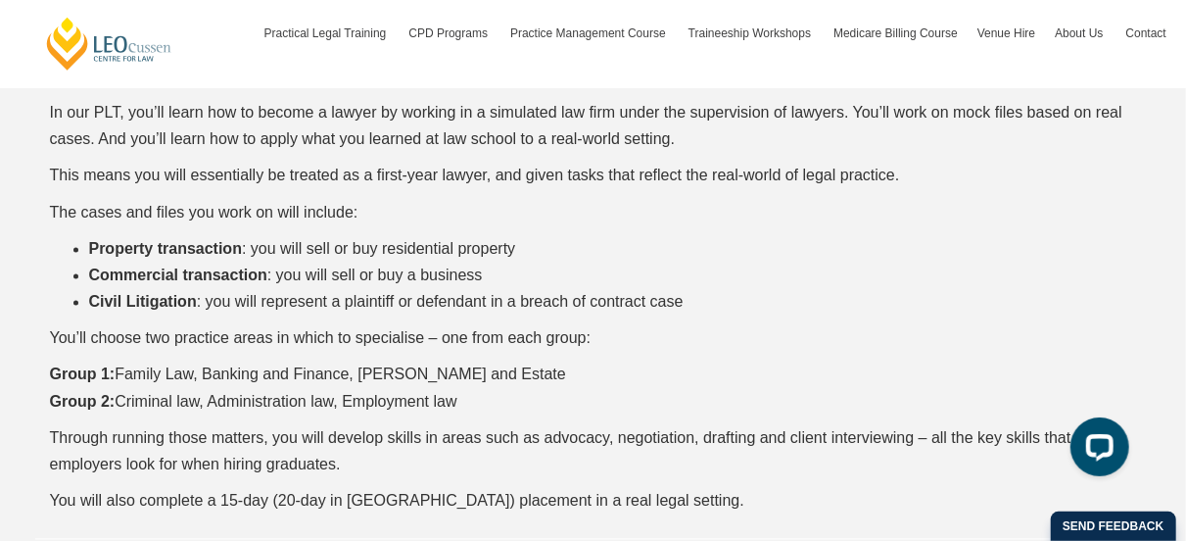
scroll to position [9115, 0]
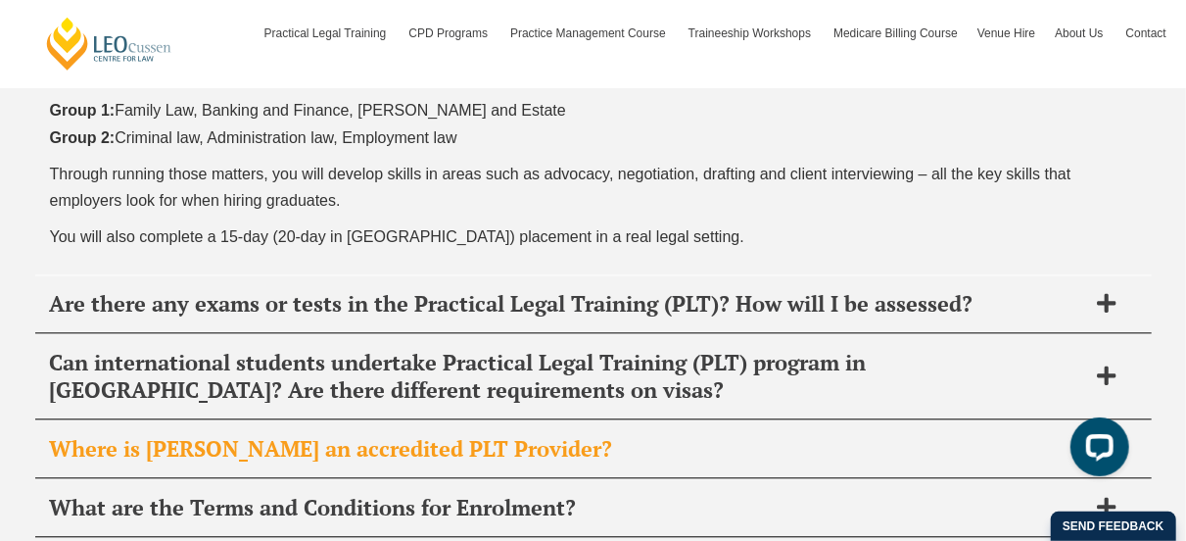
click at [651, 435] on span "Where is Leo Cussen an accredited PLT Provider?" at bounding box center [568, 448] width 1036 height 27
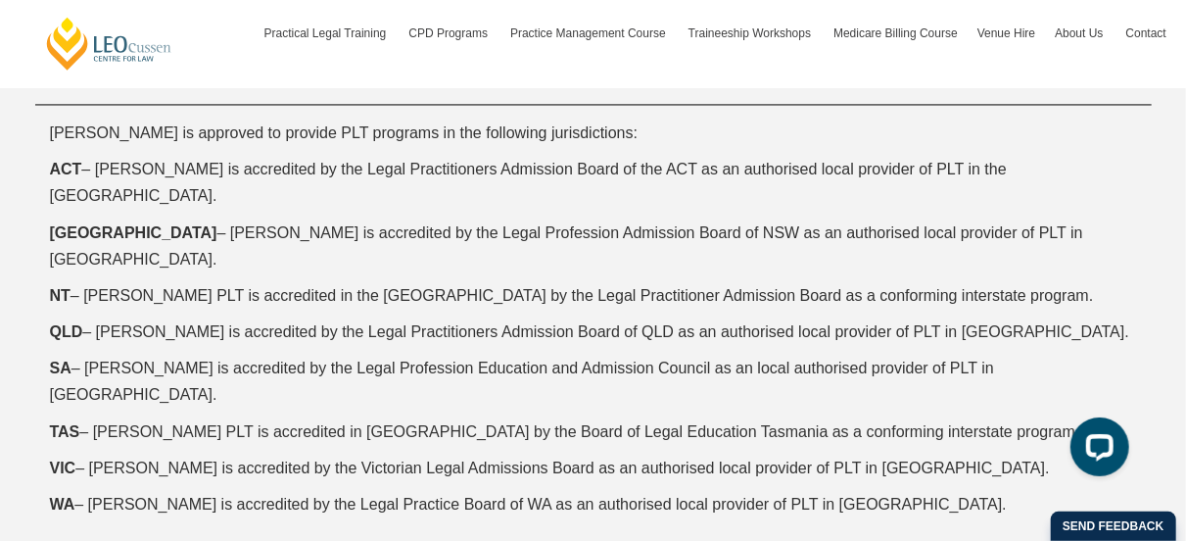
scroll to position [9217, 0]
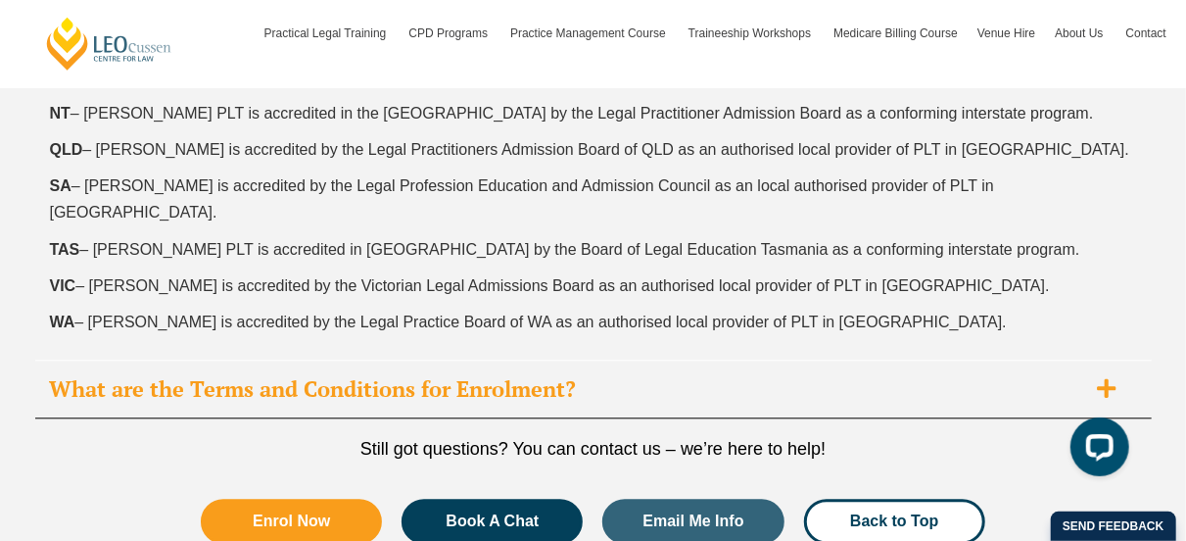
click at [546, 375] on span "What are the Terms and Conditions for Enrolment?" at bounding box center [568, 388] width 1036 height 27
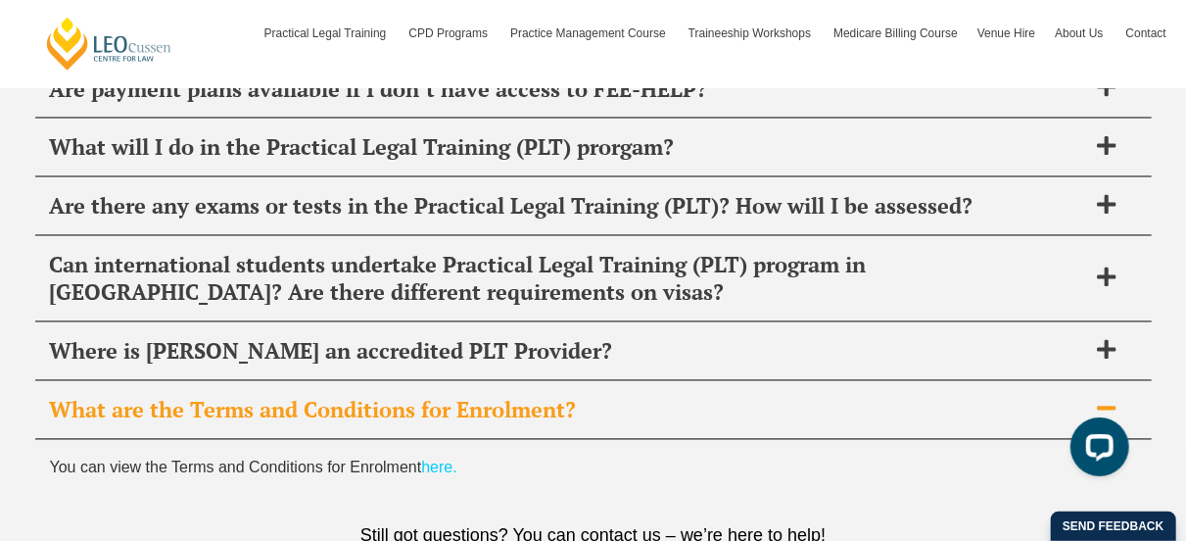
scroll to position [8732, 0]
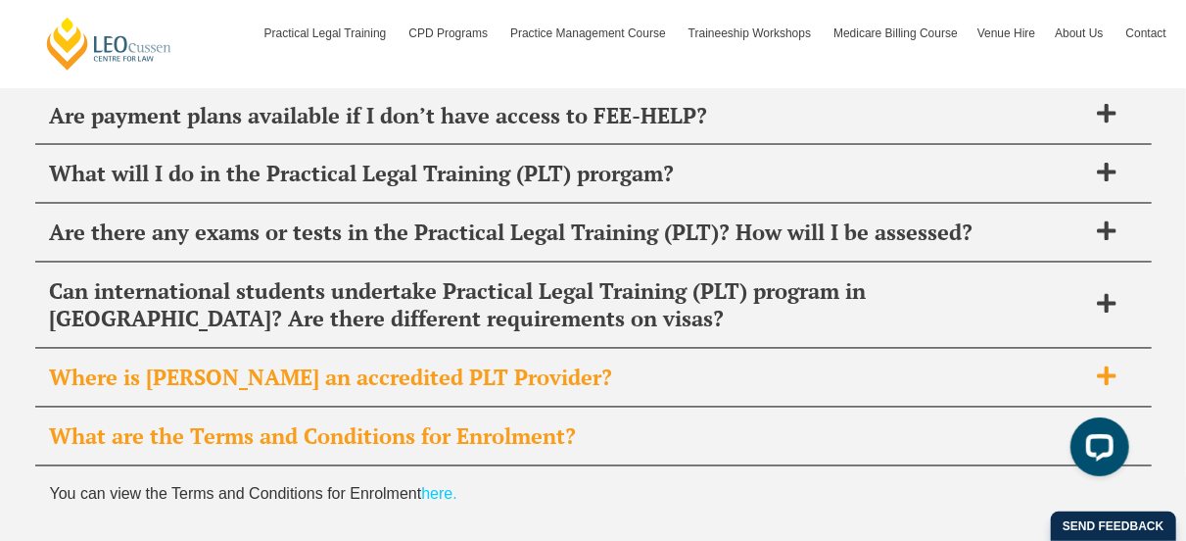
click at [535, 350] on div "Where is Leo Cussen an accredited PLT Provider?" at bounding box center [593, 379] width 1117 height 58
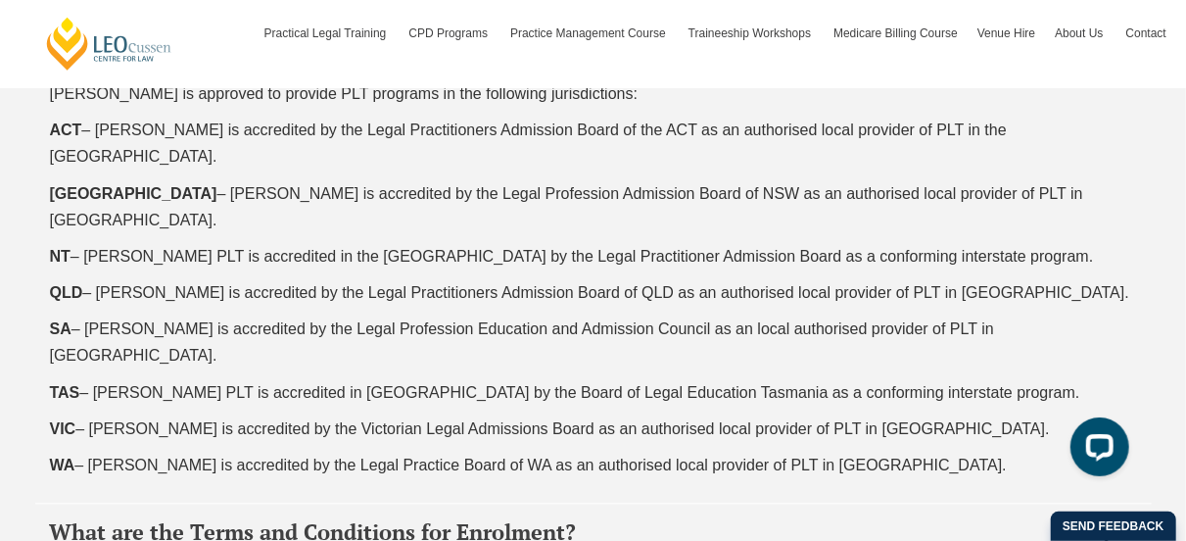
scroll to position [9078, 0]
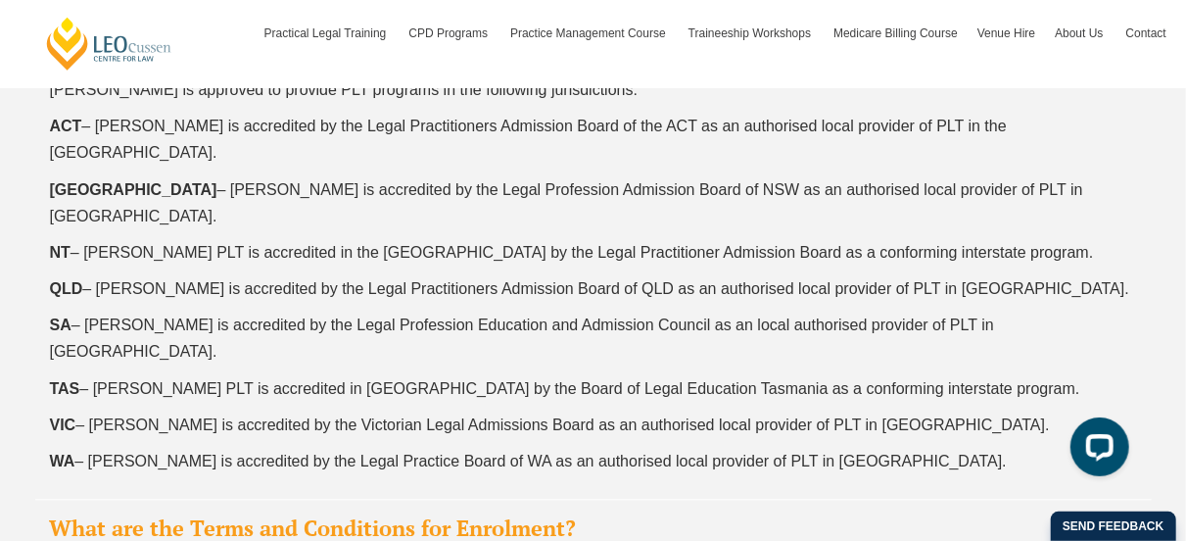
click at [468, 514] on span "What are the Terms and Conditions for Enrolment?" at bounding box center [568, 527] width 1036 height 27
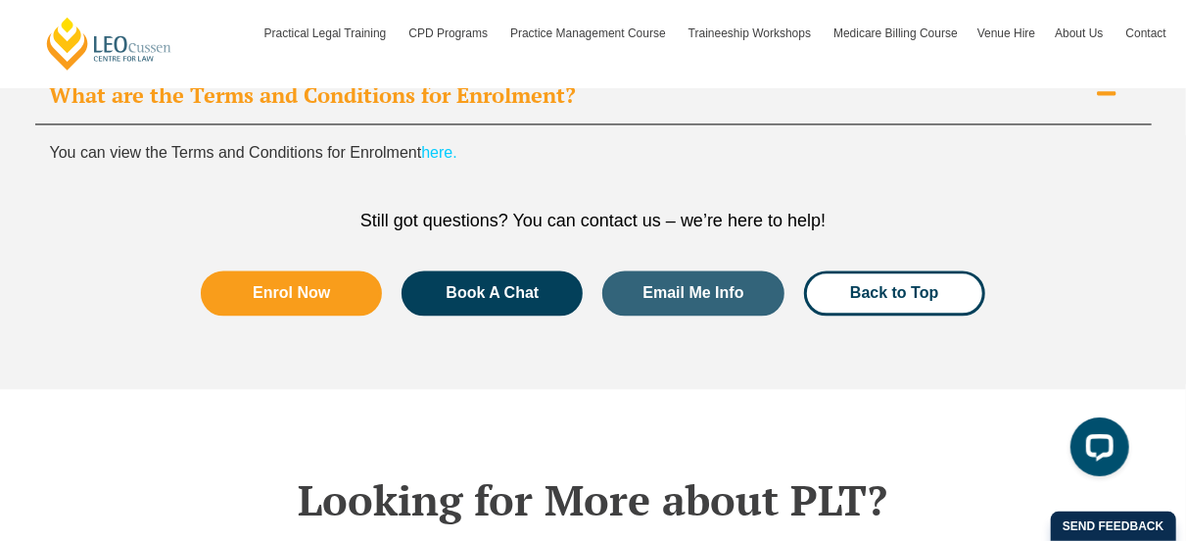
scroll to position [8953, 0]
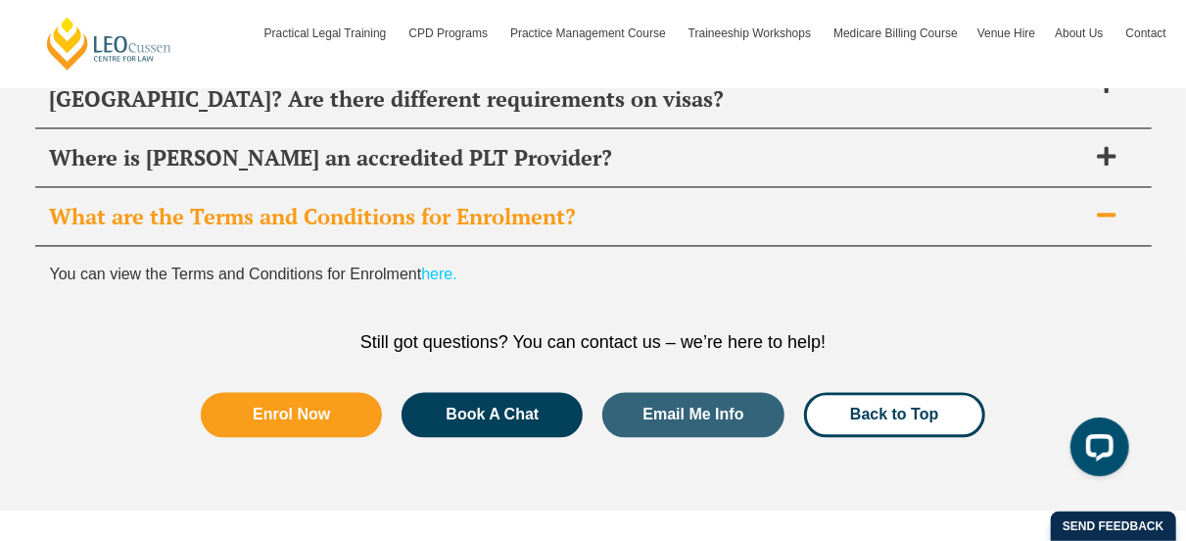
click at [446, 265] on link "here." at bounding box center [438, 273] width 35 height 17
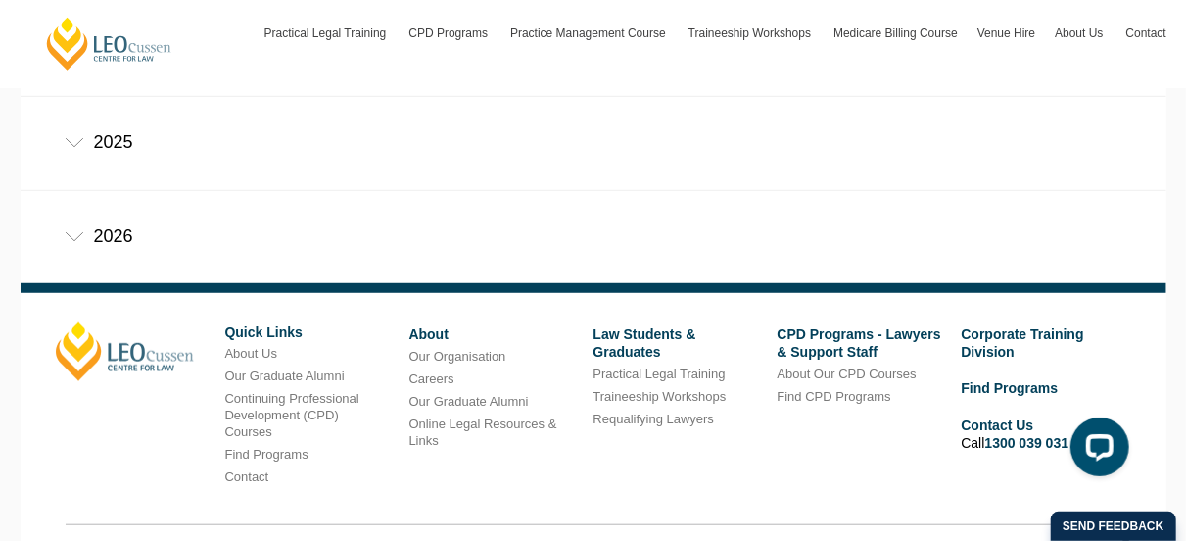
scroll to position [539, 0]
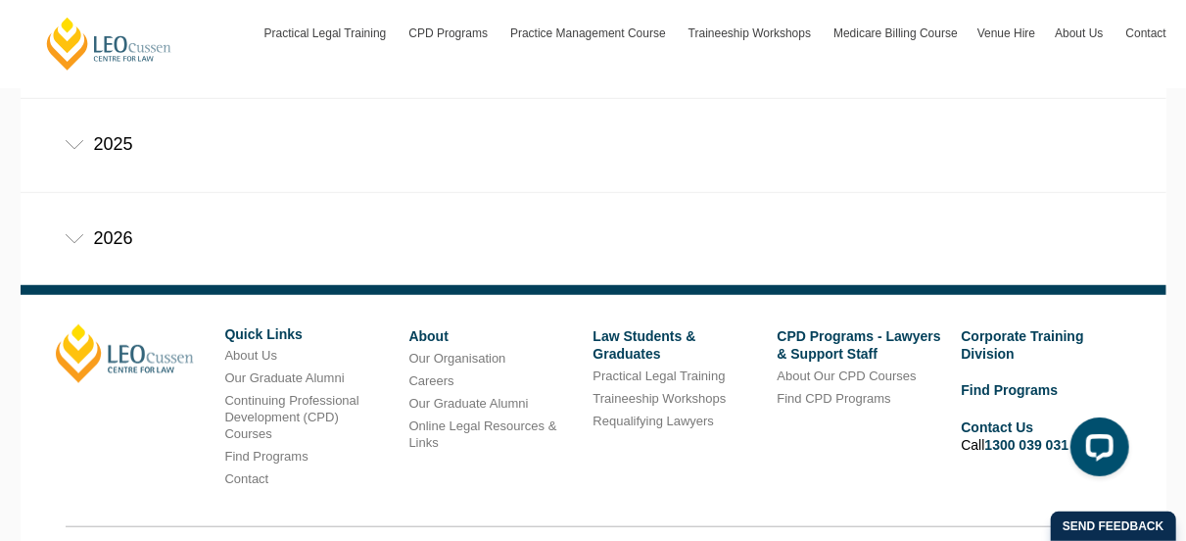
click at [373, 227] on div "2026" at bounding box center [594, 238] width 1146 height 91
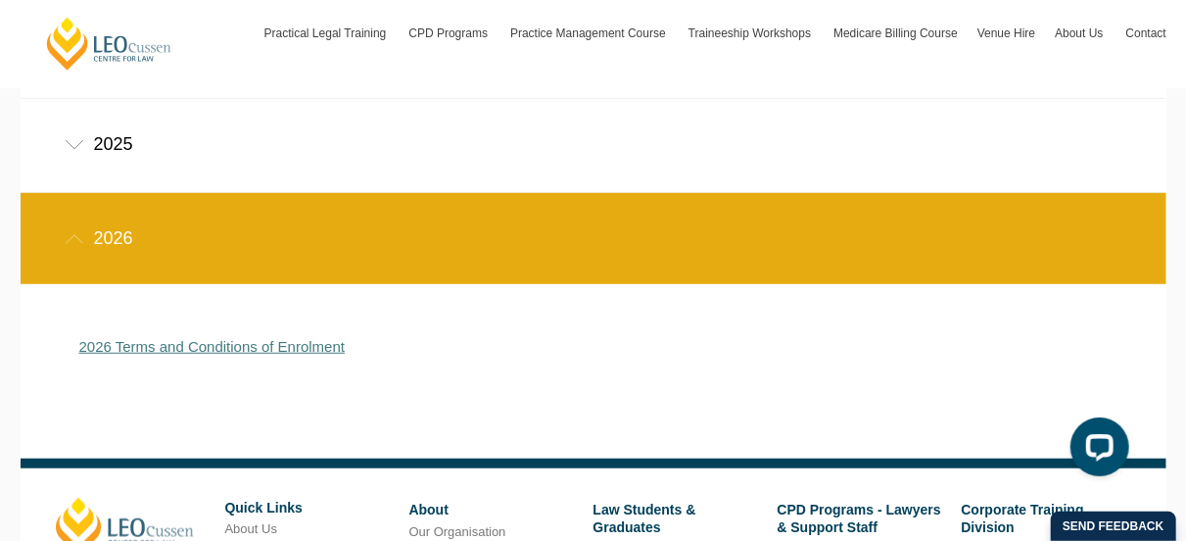
click at [304, 346] on link "2026 Terms and Conditions of Enrolment" at bounding box center [212, 346] width 266 height 17
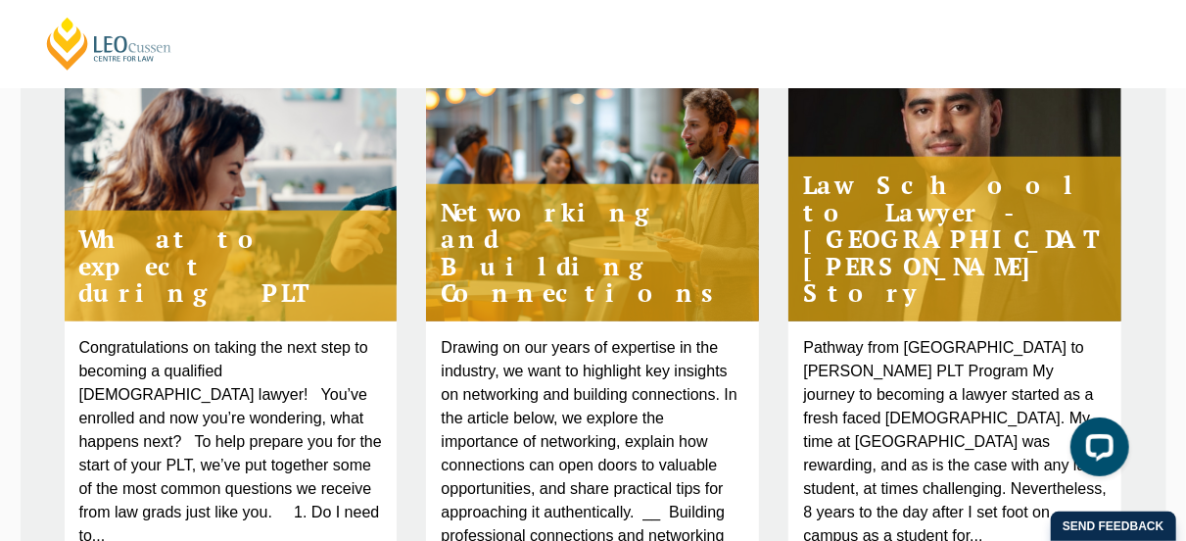
scroll to position [1259, 0]
